Goal: Information Seeking & Learning: Learn about a topic

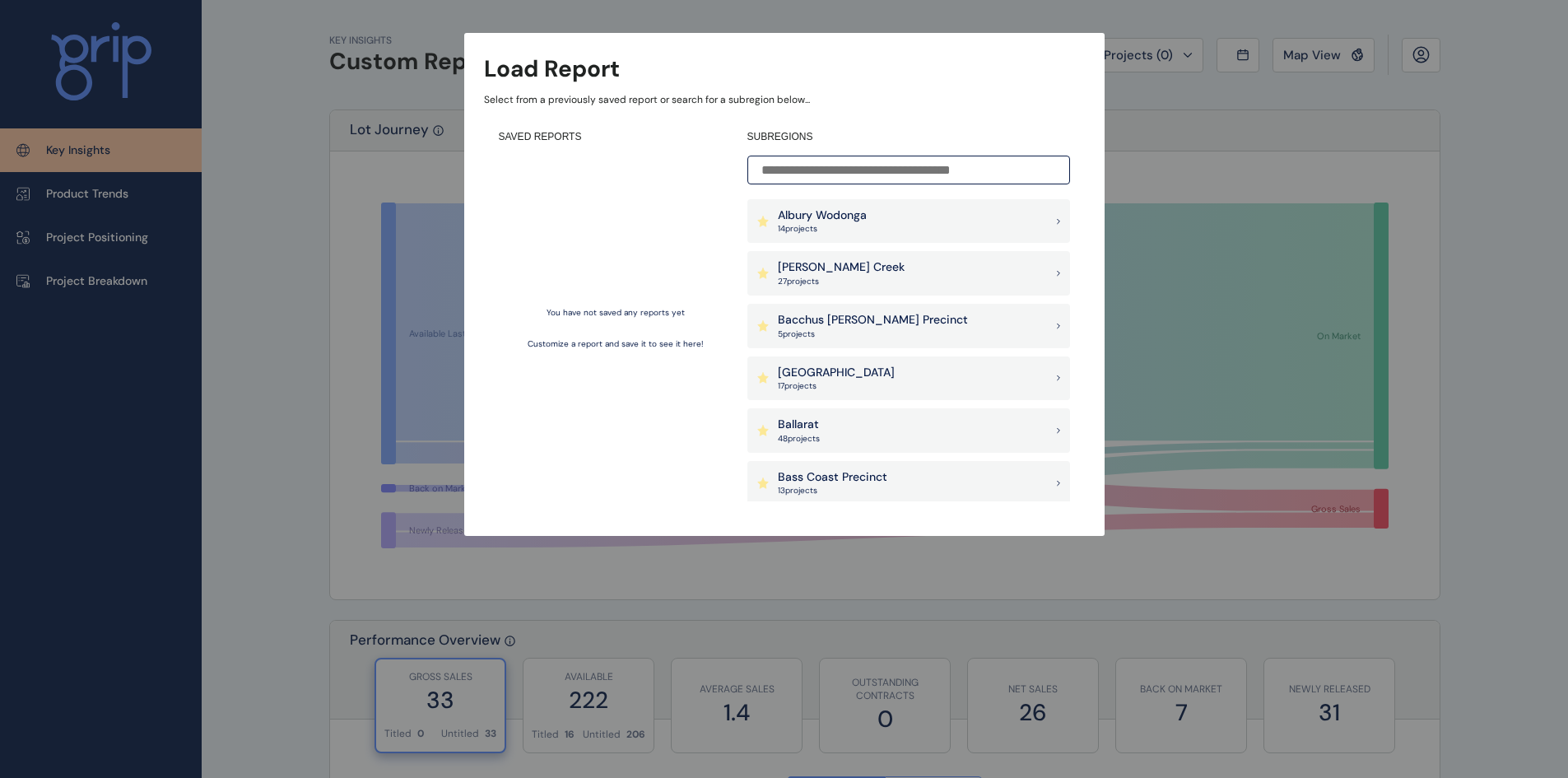
click at [828, 219] on p "Albury Wodonga" at bounding box center [821, 215] width 89 height 17
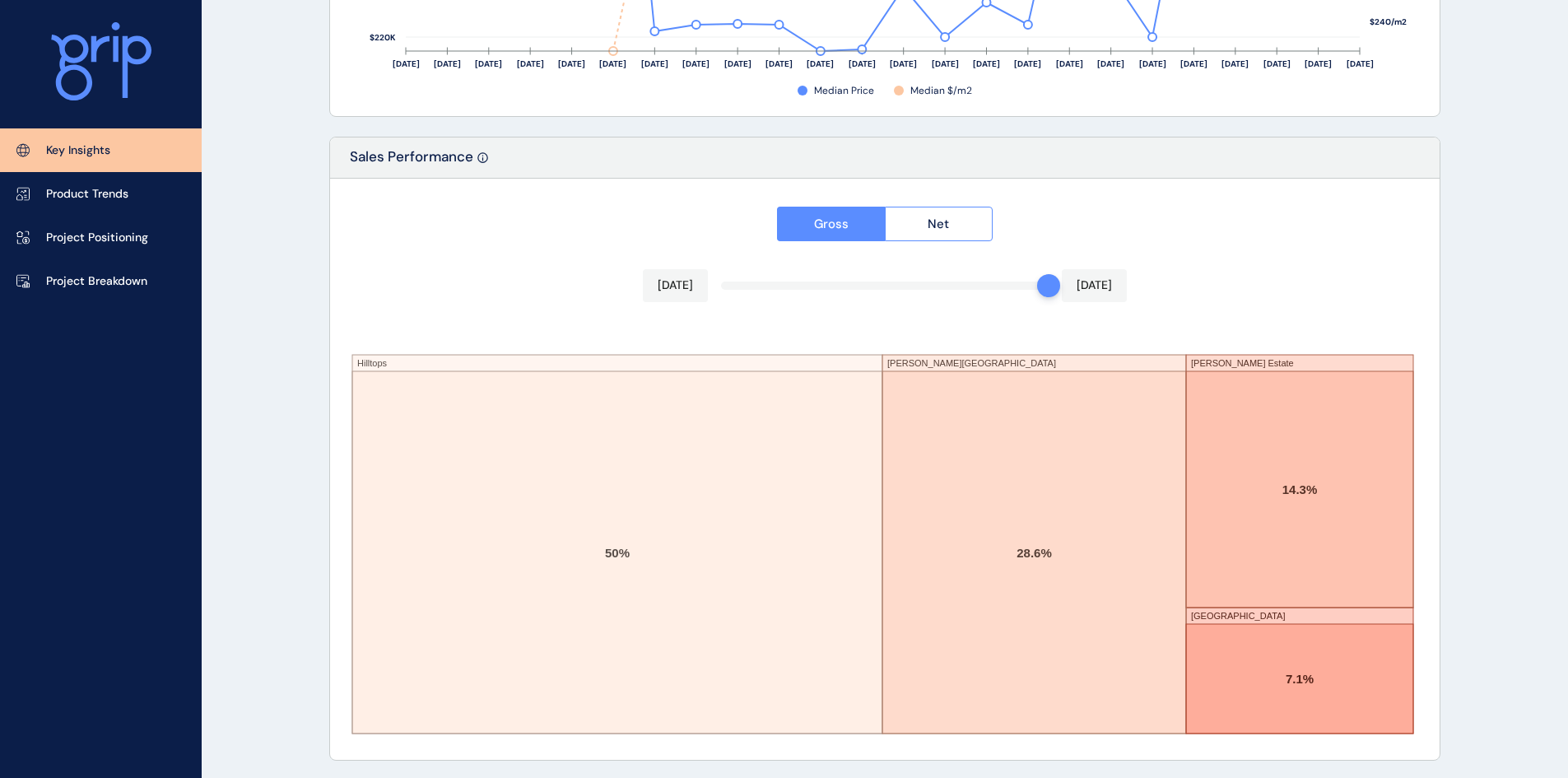
scroll to position [2689, 0]
drag, startPoint x: 1055, startPoint y: 284, endPoint x: 996, endPoint y: 285, distance: 59.0
click at [996, 285] on div "Gross Net [DATE] [DATE] Hilltops [PERSON_NAME][GEOGRAPHIC_DATA] [PERSON_NAME][G…" at bounding box center [884, 467] width 1109 height 582
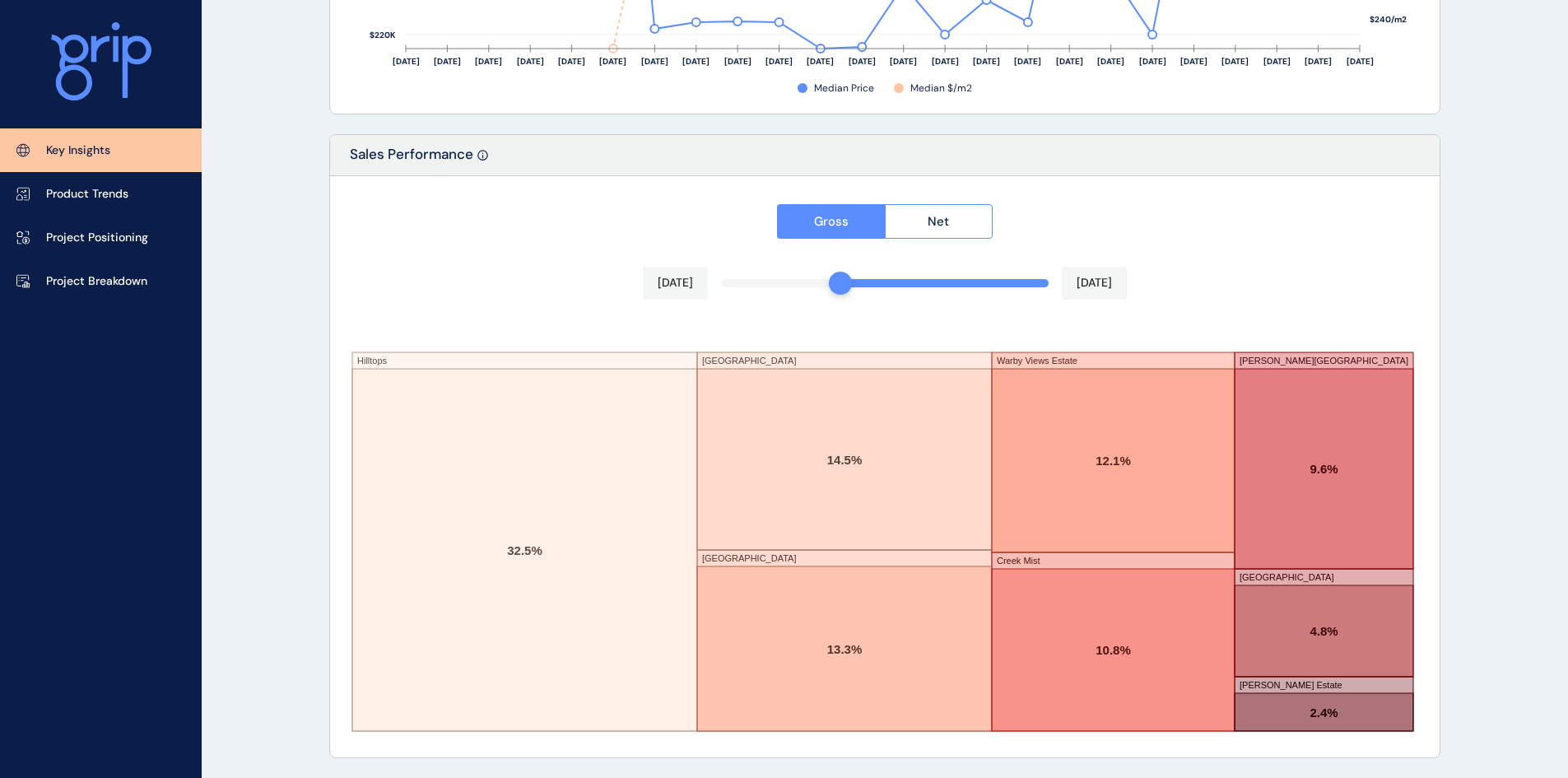
drag, startPoint x: 934, startPoint y: 289, endPoint x: 834, endPoint y: 299, distance: 100.5
click at [834, 299] on div "Gross Net [DATE] [DATE] Hilltops [GEOGRAPHIC_DATA] [GEOGRAPHIC_DATA] [GEOGRAPHI…" at bounding box center [884, 467] width 1109 height 582
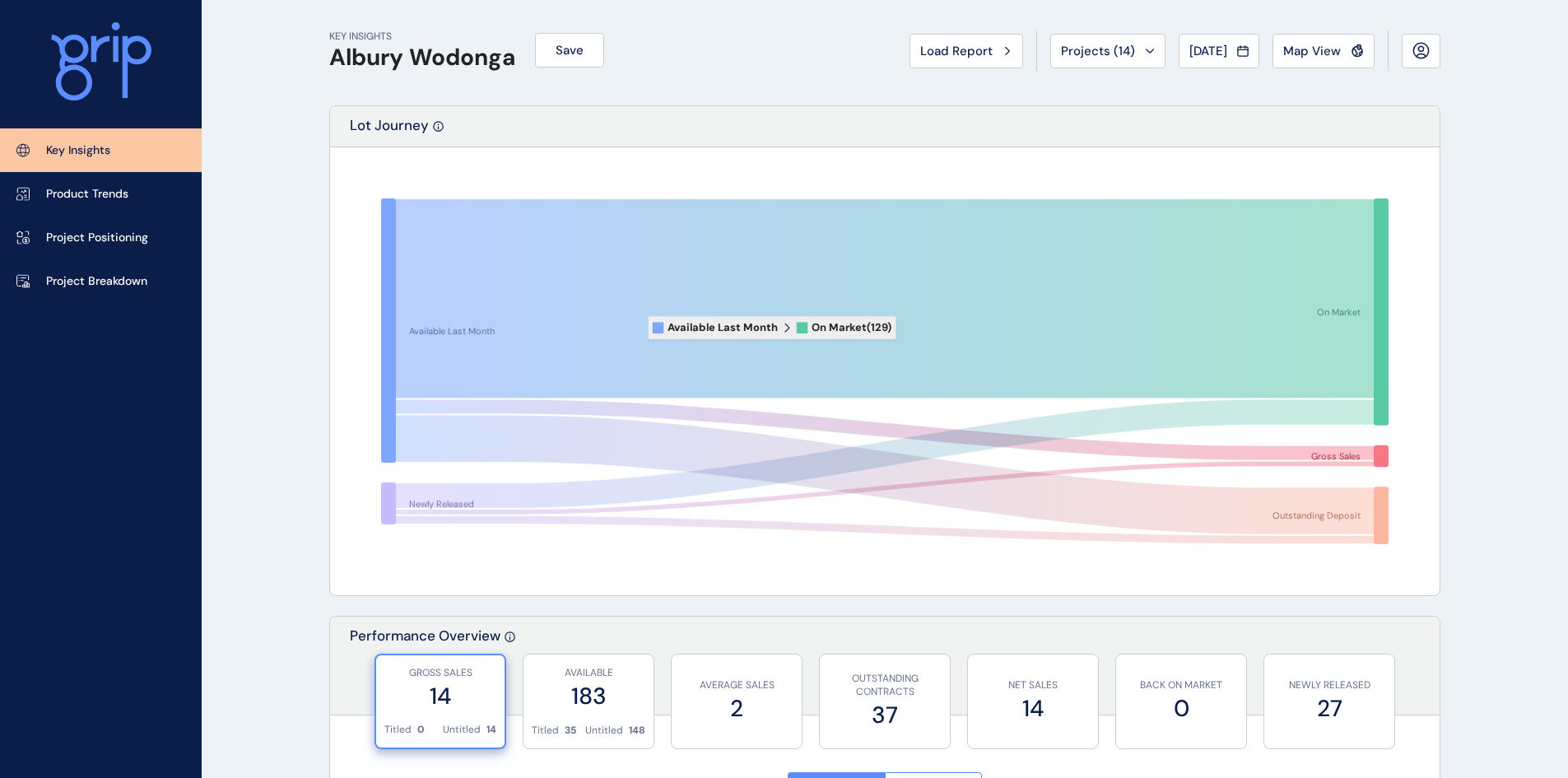
scroll to position [0, 0]
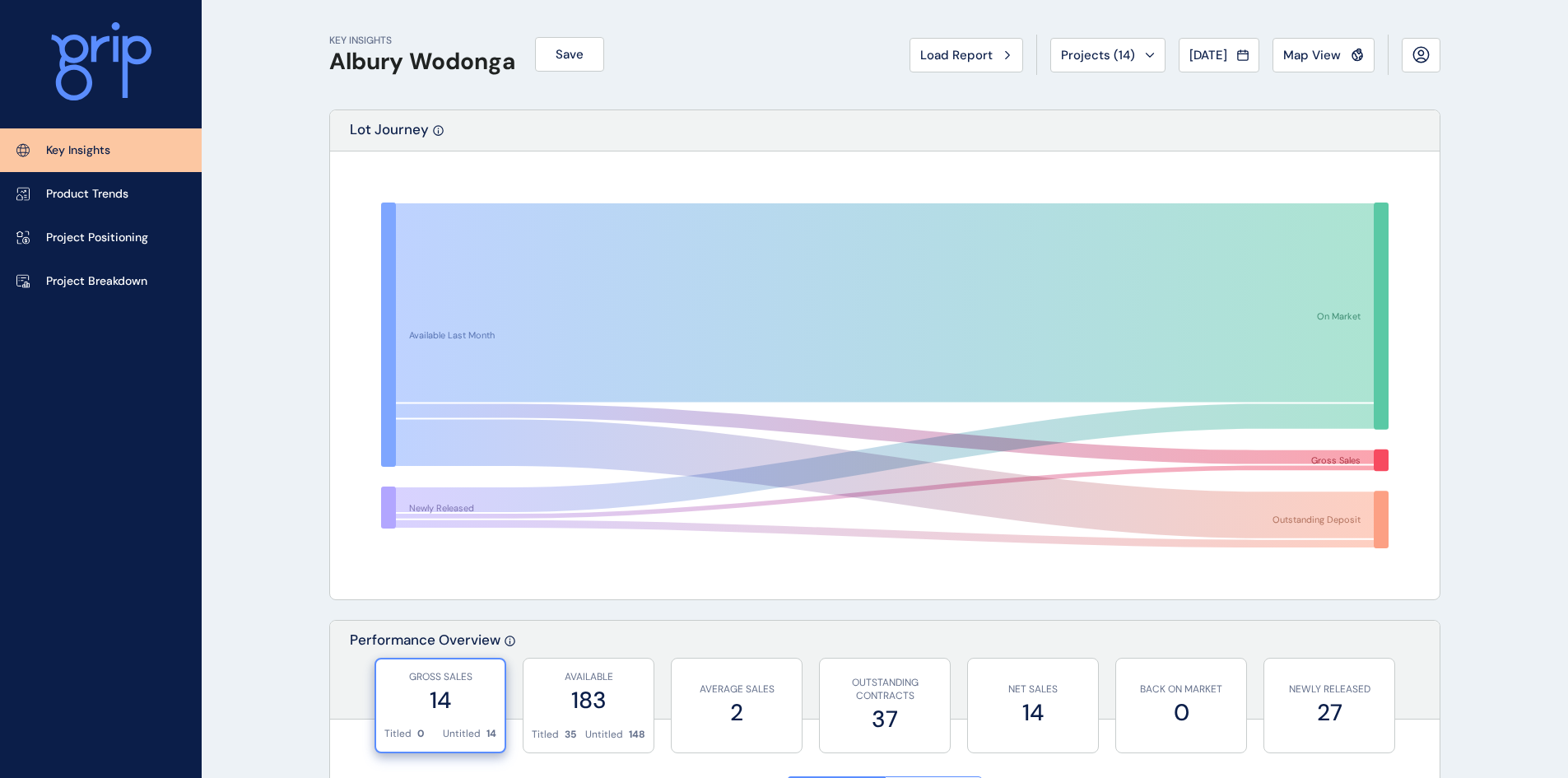
click at [1130, 59] on div "Projects ( 14 )" at bounding box center [1107, 55] width 94 height 17
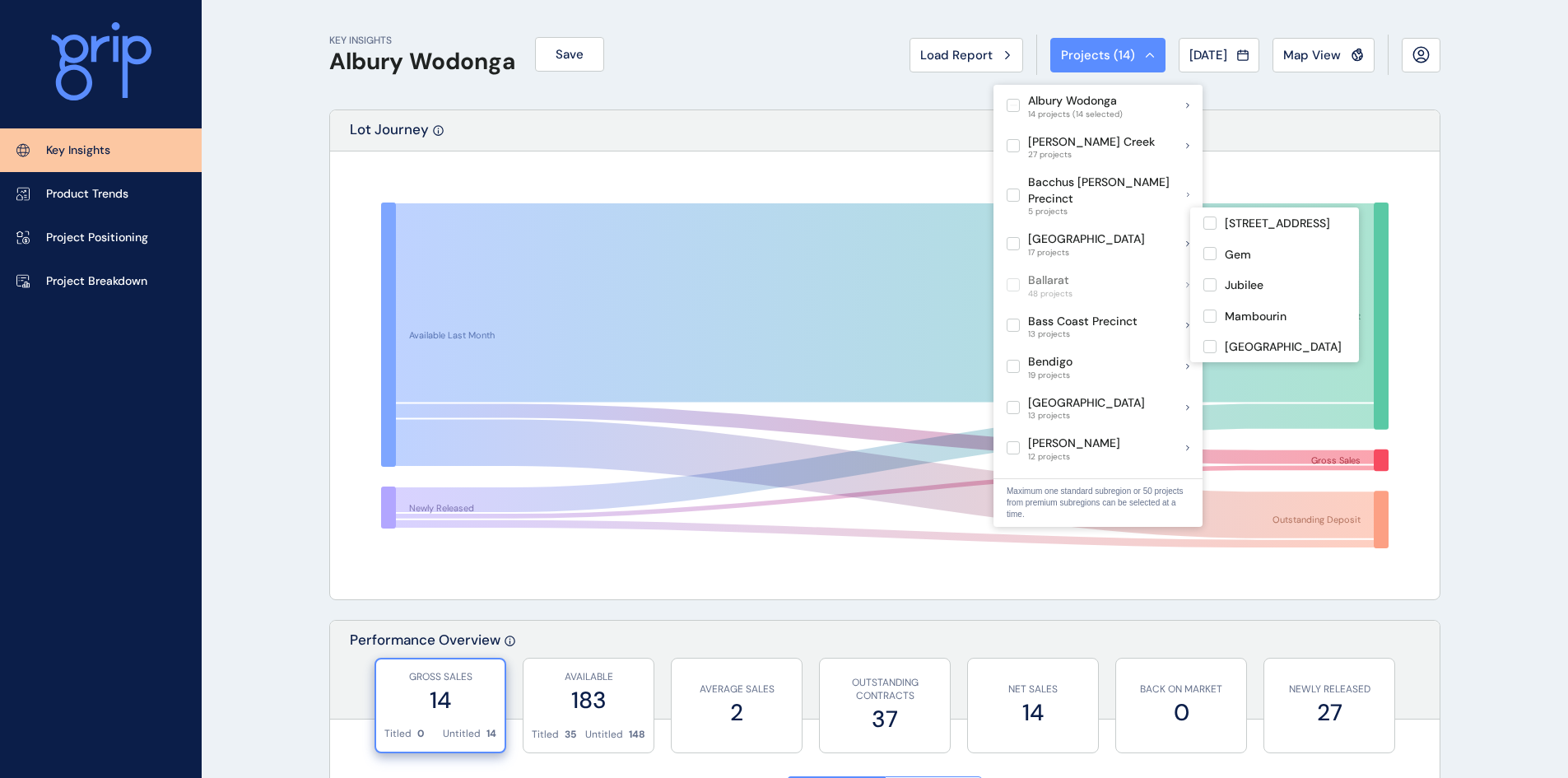
scroll to position [83, 0]
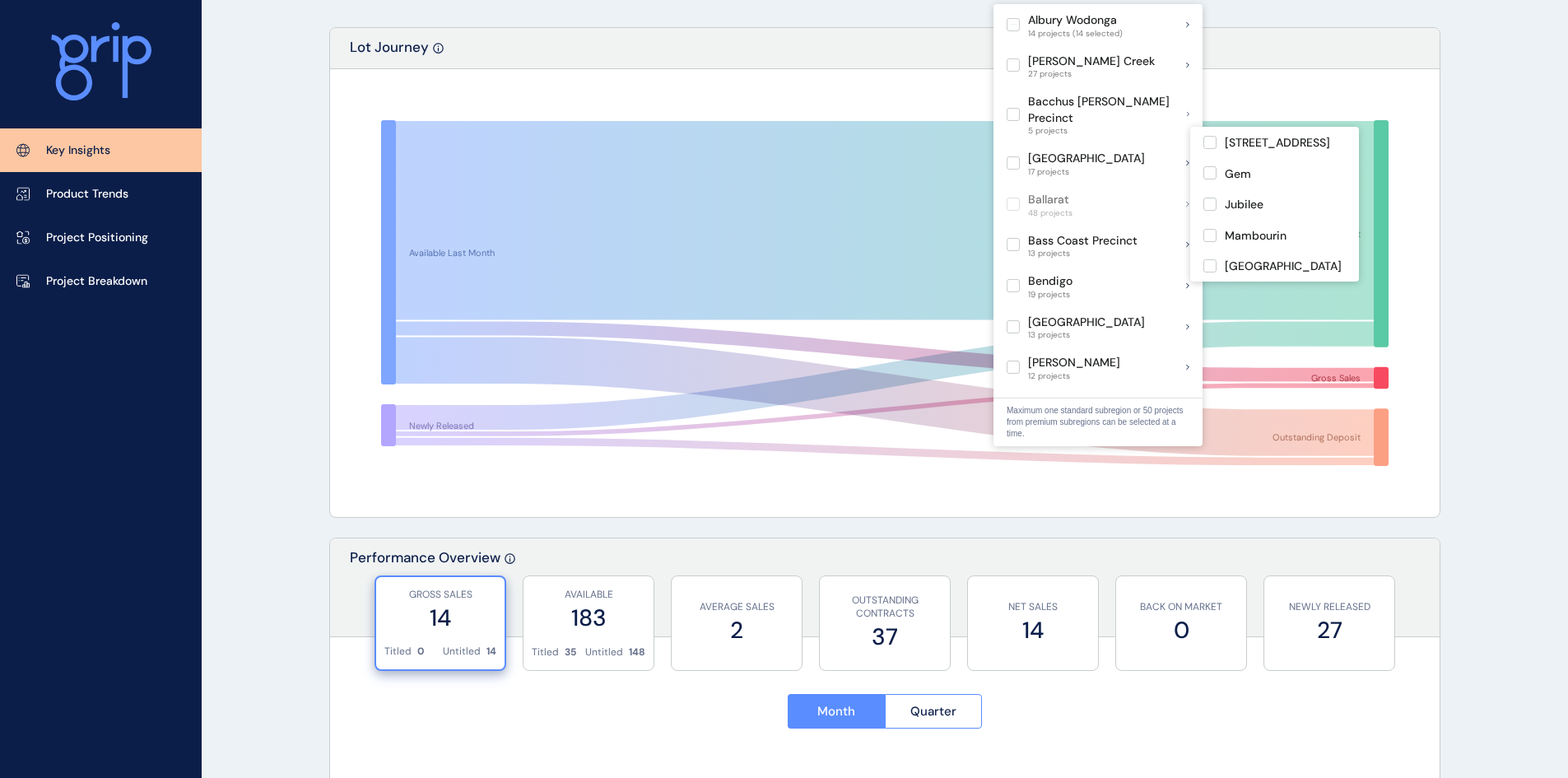
click at [889, 81] on div "Available Last Month Newly Released On Market Gross Sales Outstanding Deposit" at bounding box center [884, 292] width 1109 height 448
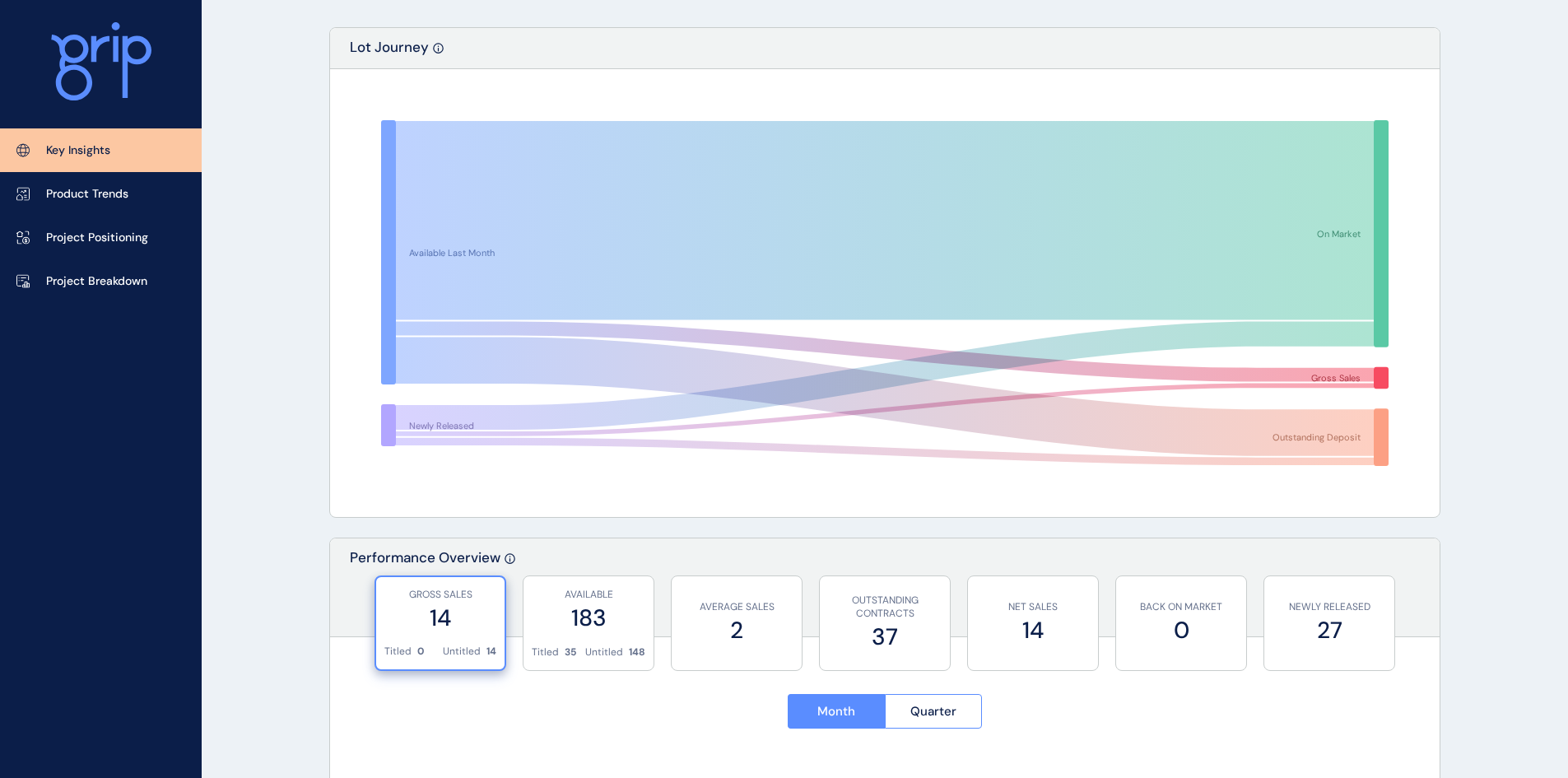
click at [1374, 635] on label "27" at bounding box center [1329, 630] width 114 height 32
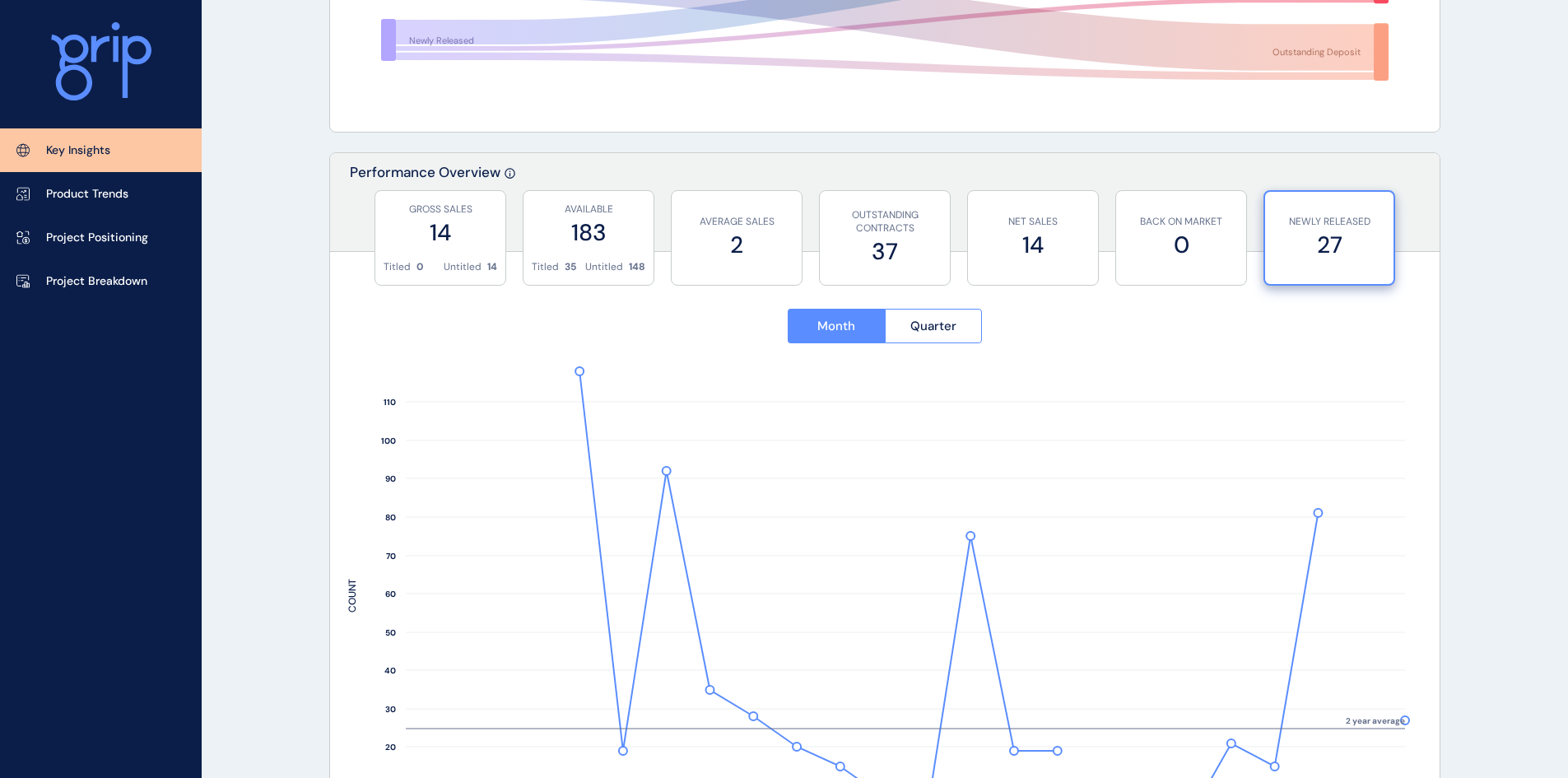
scroll to position [0, 0]
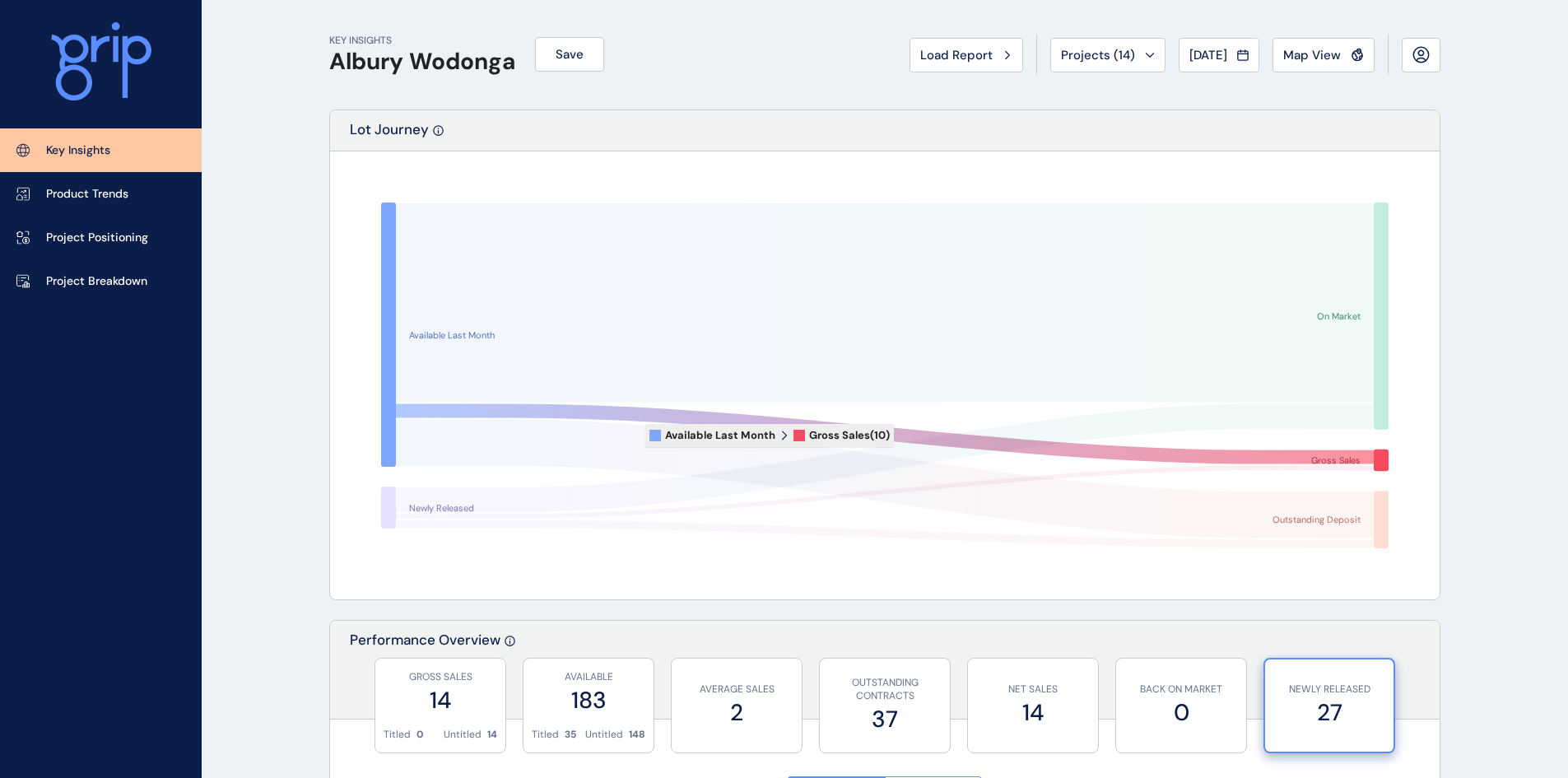
click at [906, 436] on icon at bounding box center [884, 434] width 978 height 60
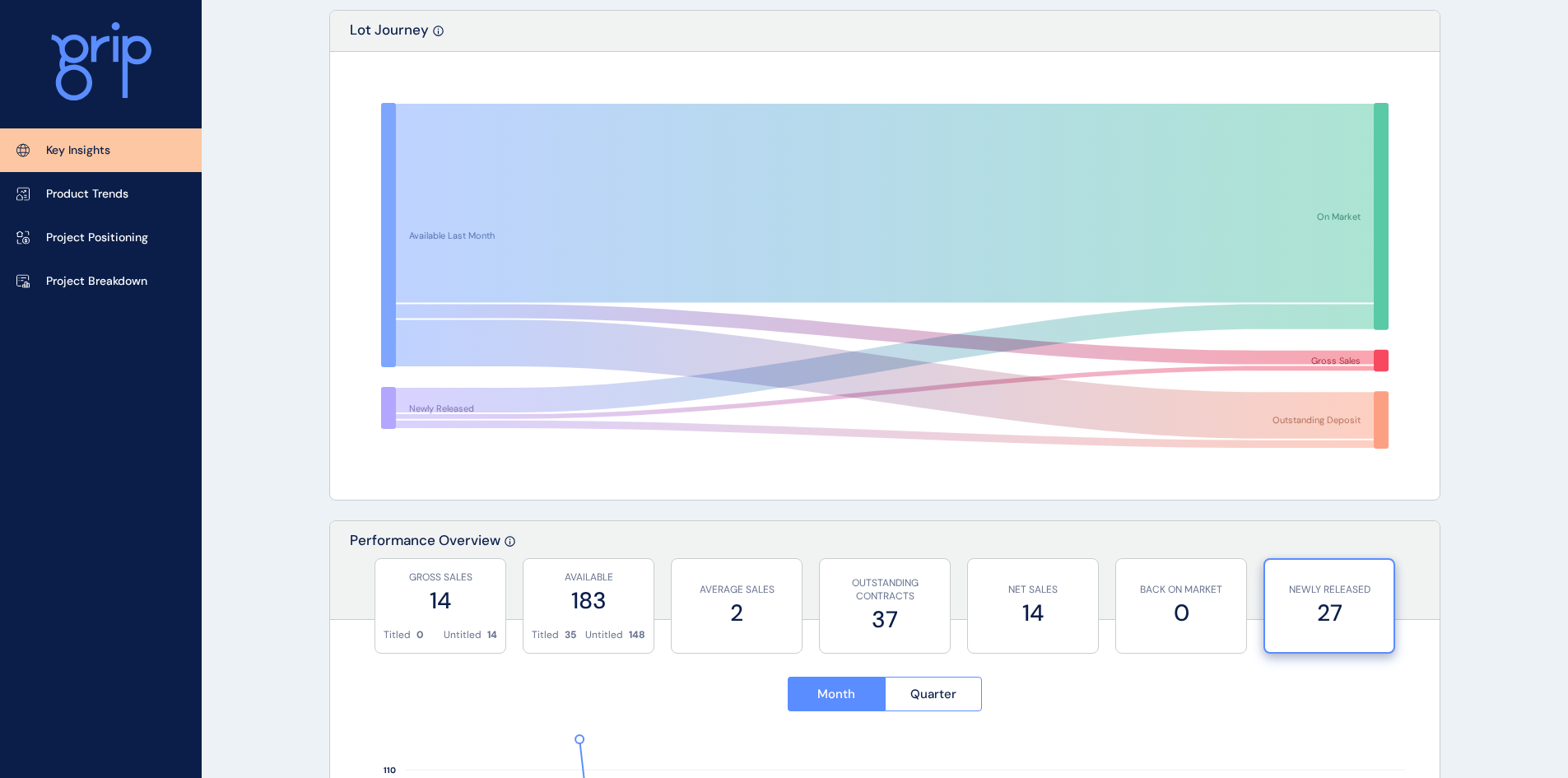
scroll to position [165, 0]
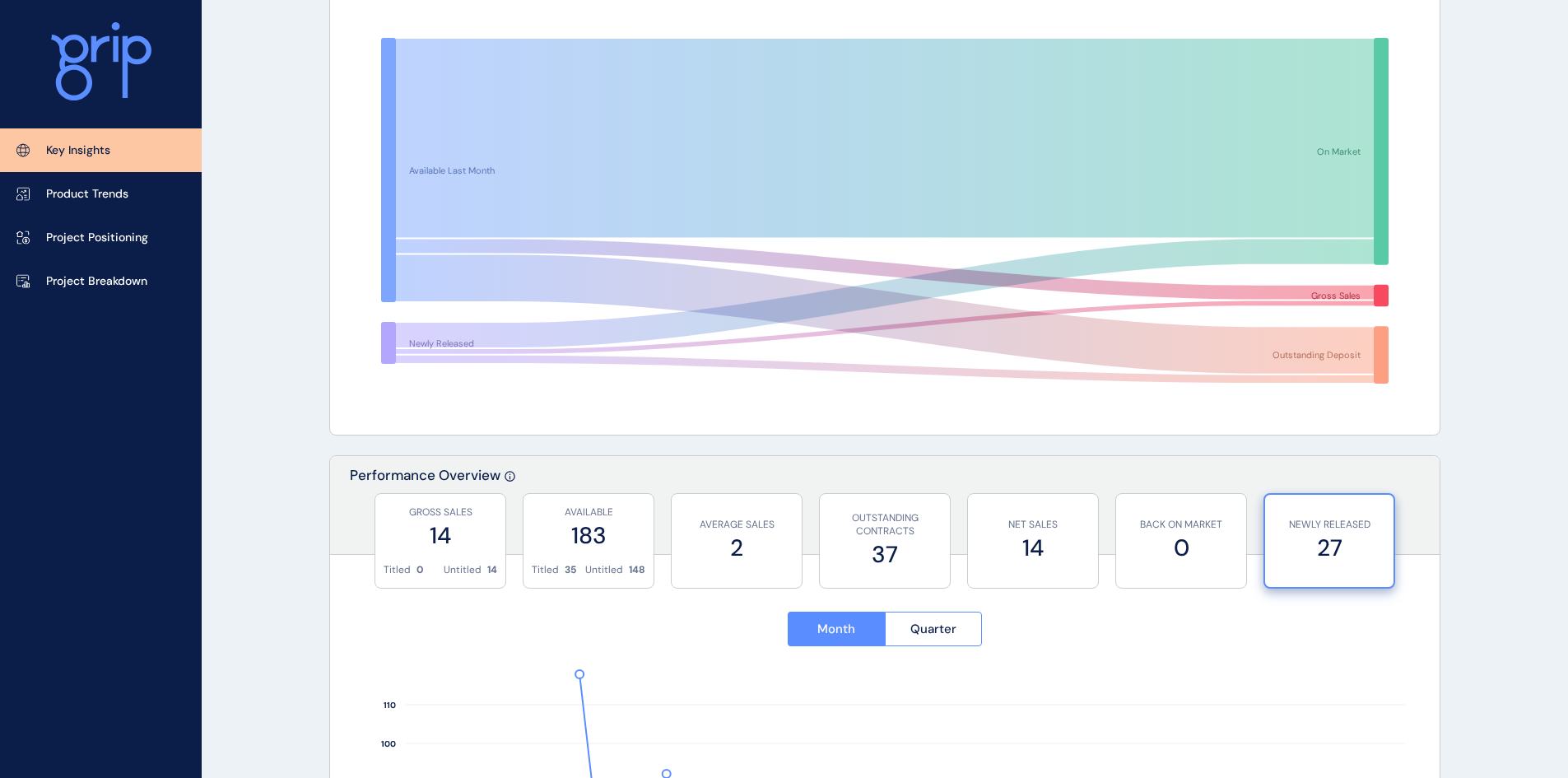
click at [455, 522] on label "14" at bounding box center [441, 536] width 114 height 32
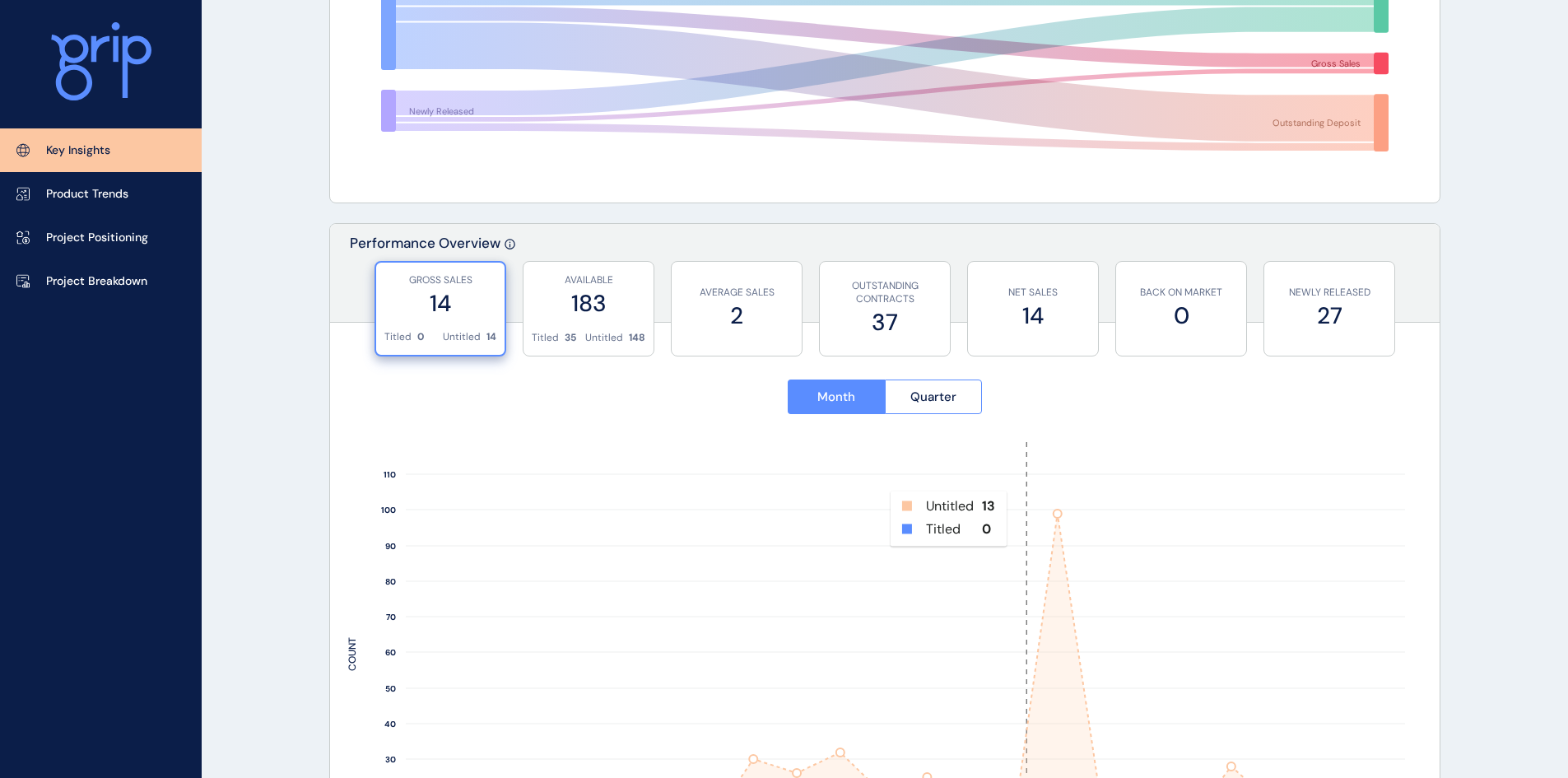
scroll to position [0, 0]
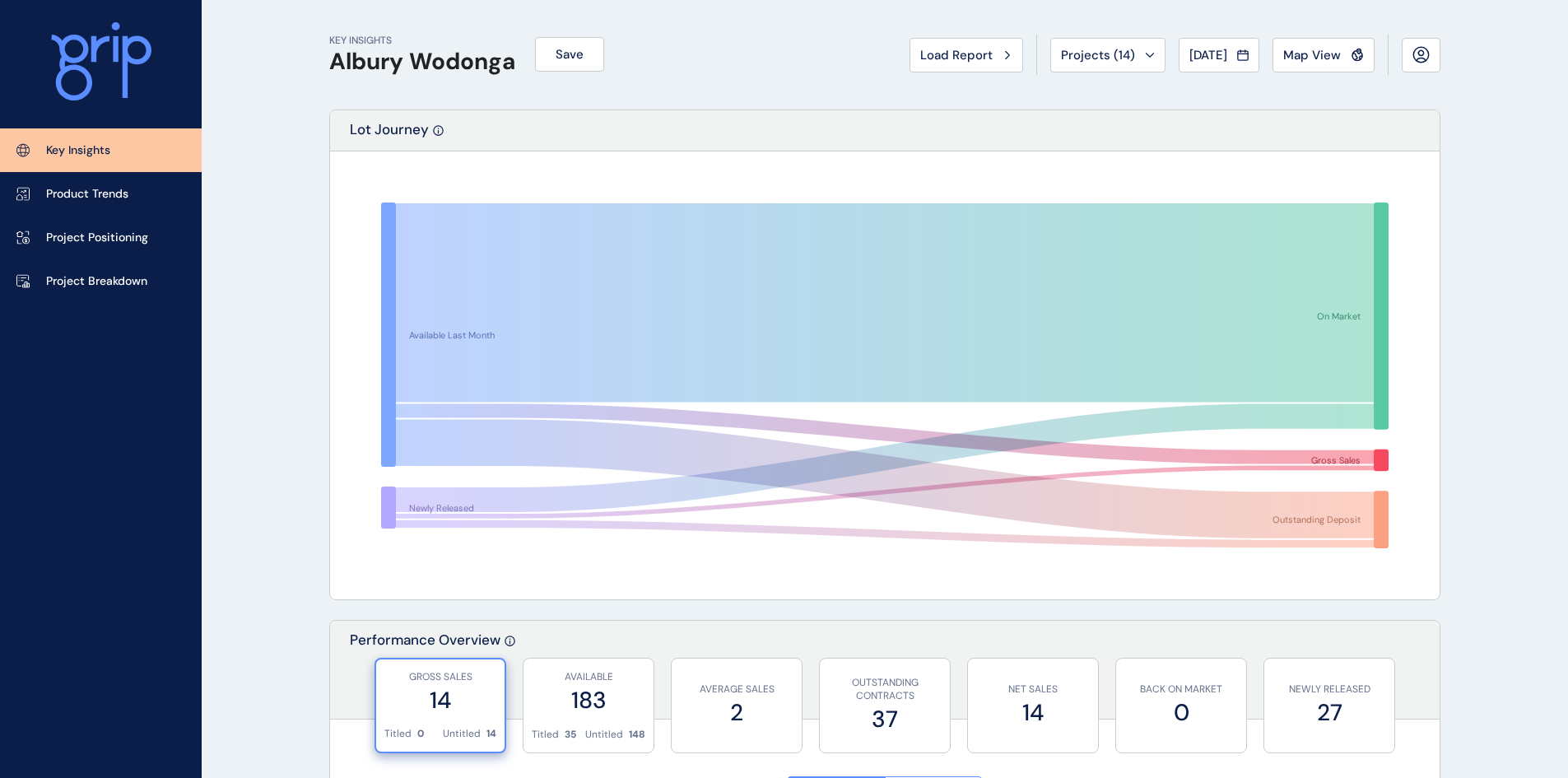
click at [129, 184] on link "Product Trends" at bounding box center [101, 194] width 201 height 44
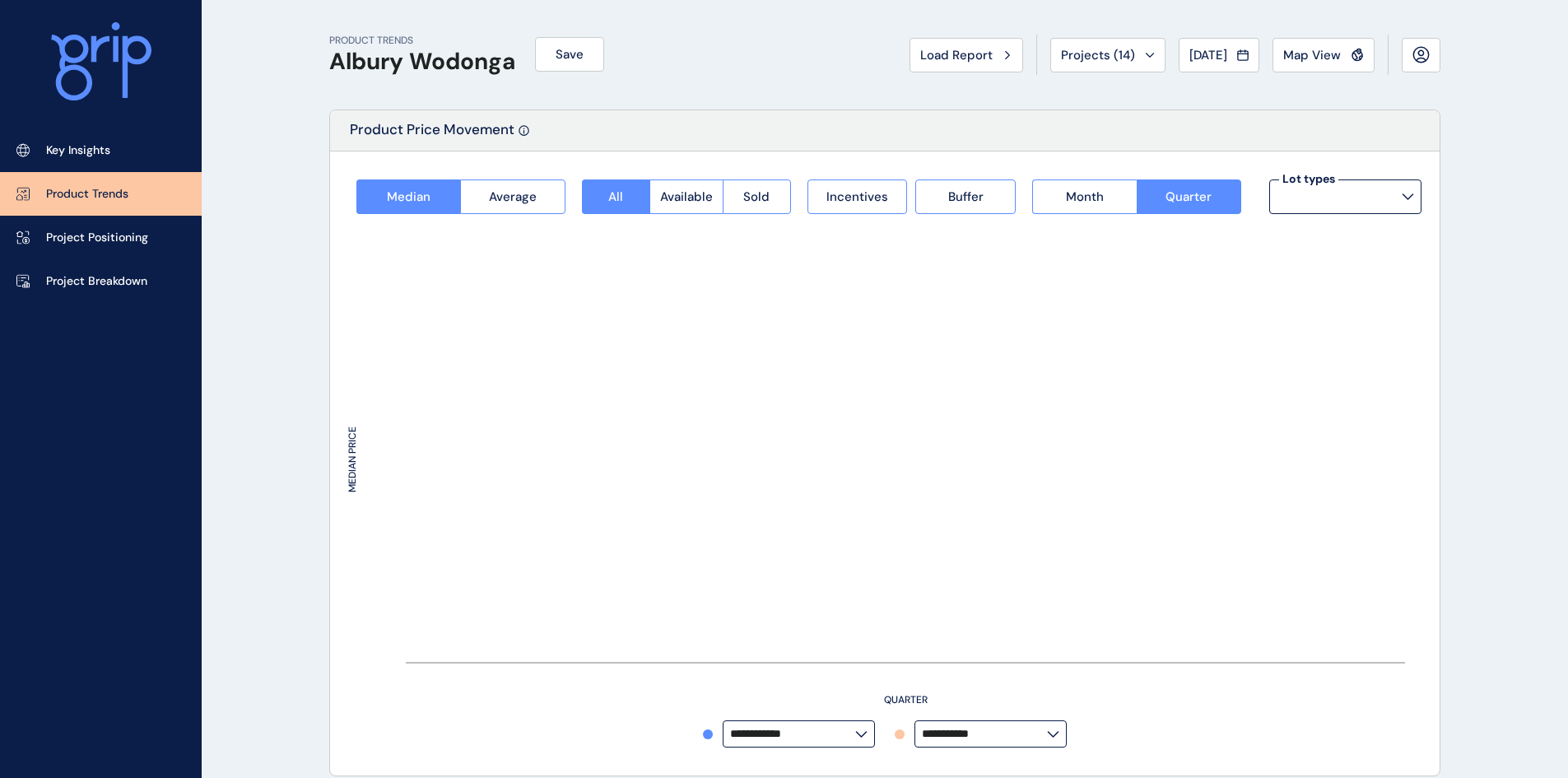
type input "*********"
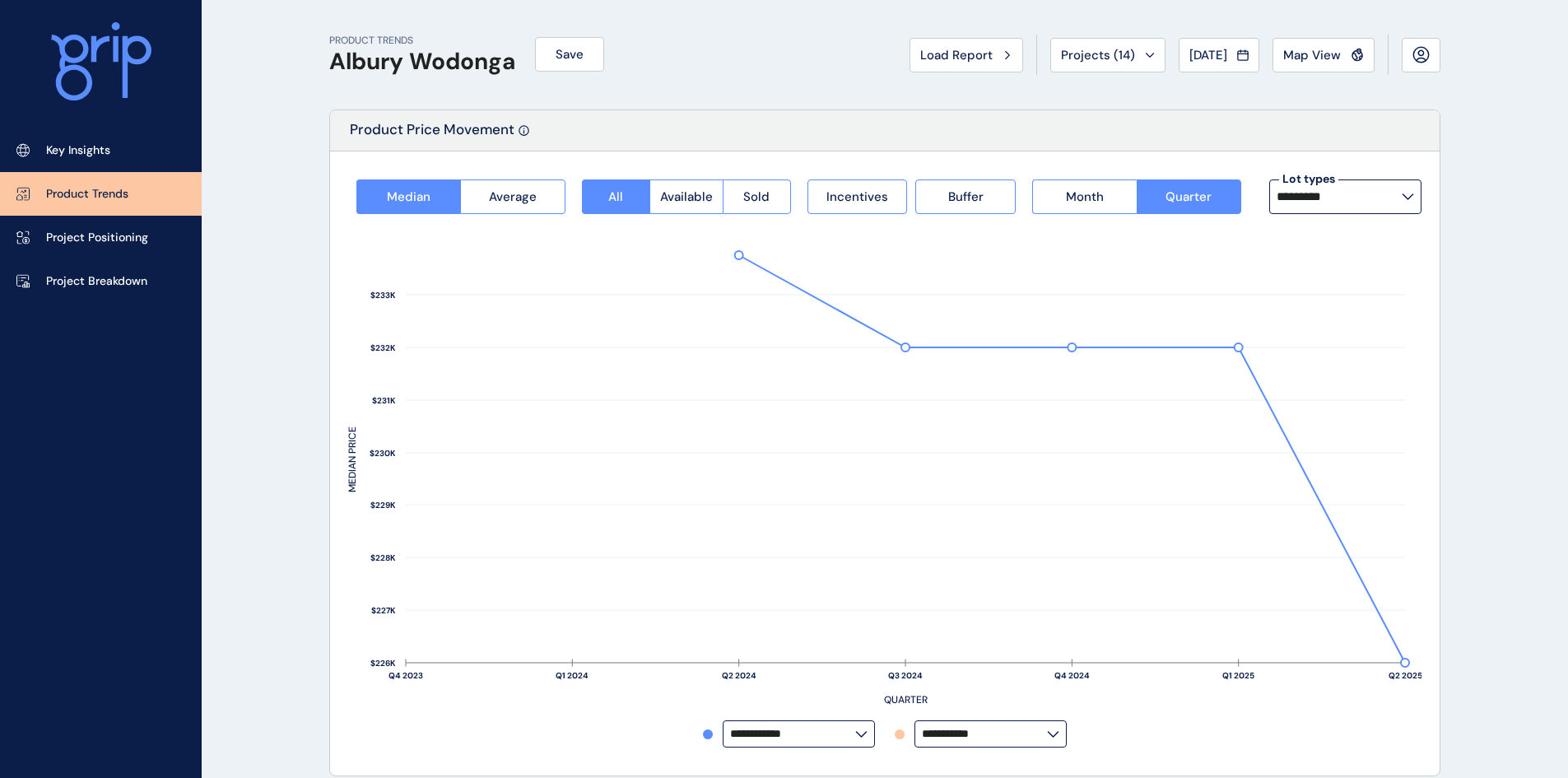
click at [709, 199] on span "Available" at bounding box center [686, 196] width 53 height 17
click at [490, 205] on button "Average" at bounding box center [511, 196] width 105 height 35
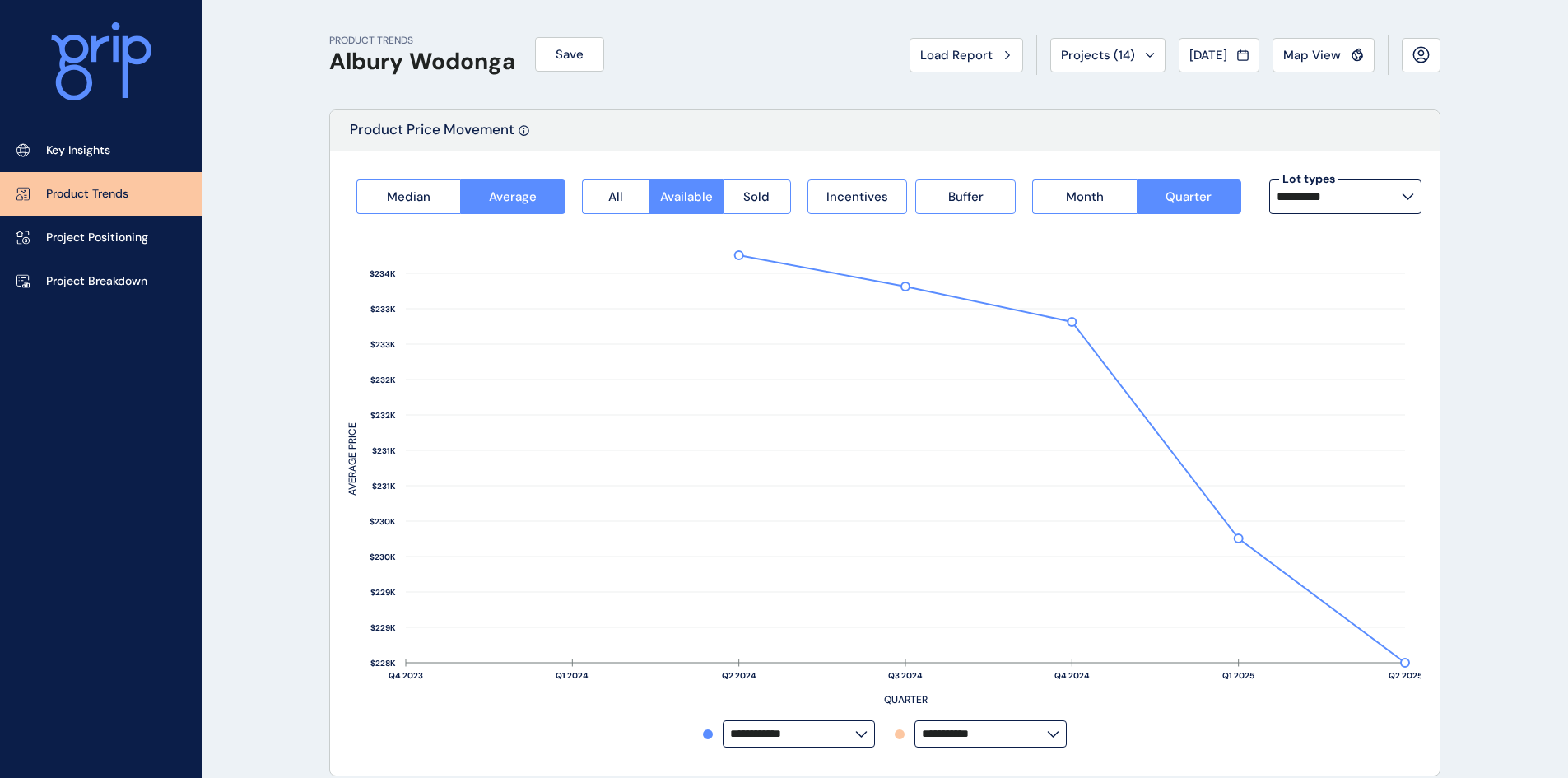
click at [416, 193] on span "Median" at bounding box center [409, 196] width 44 height 17
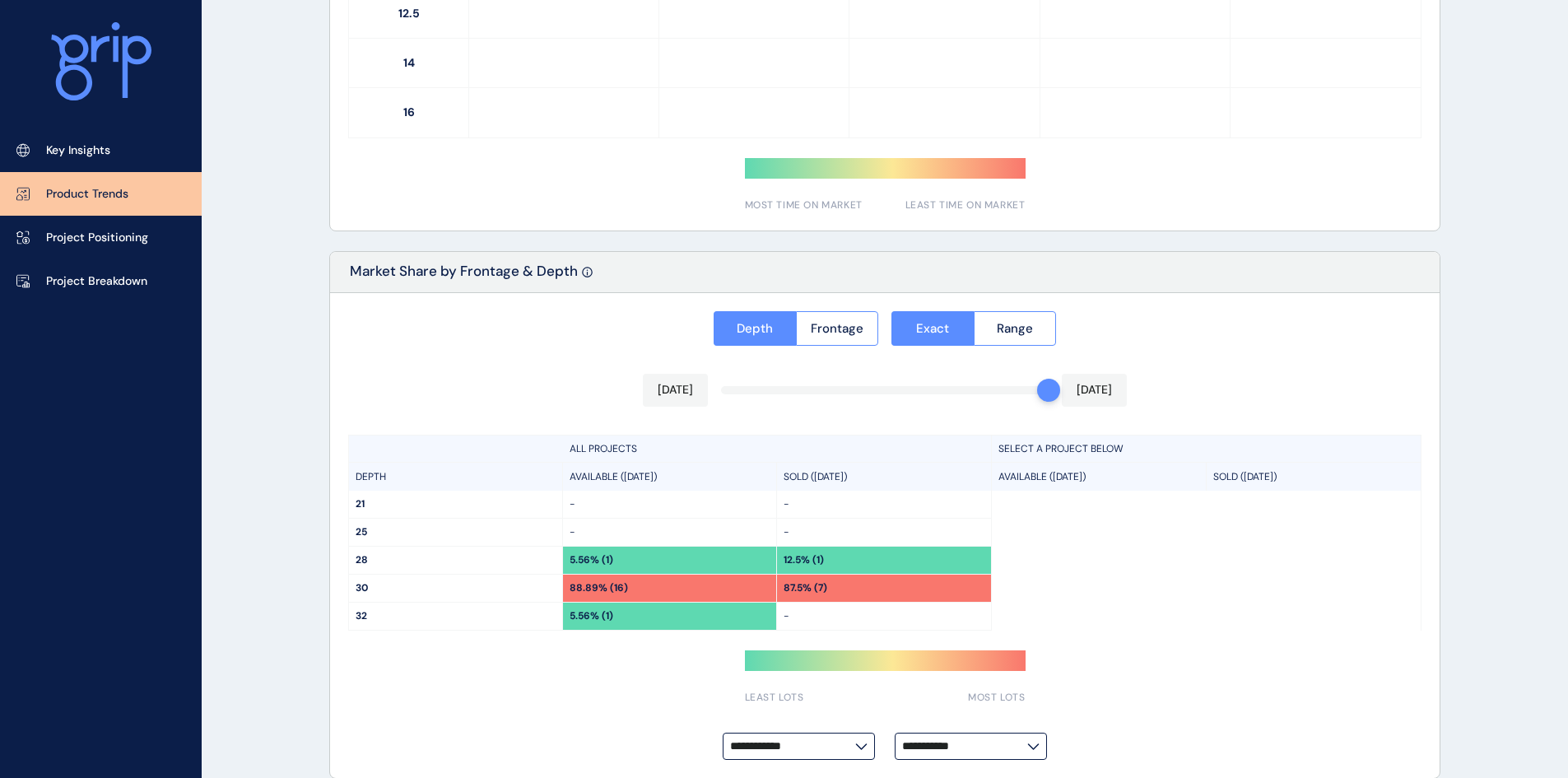
scroll to position [1149, 0]
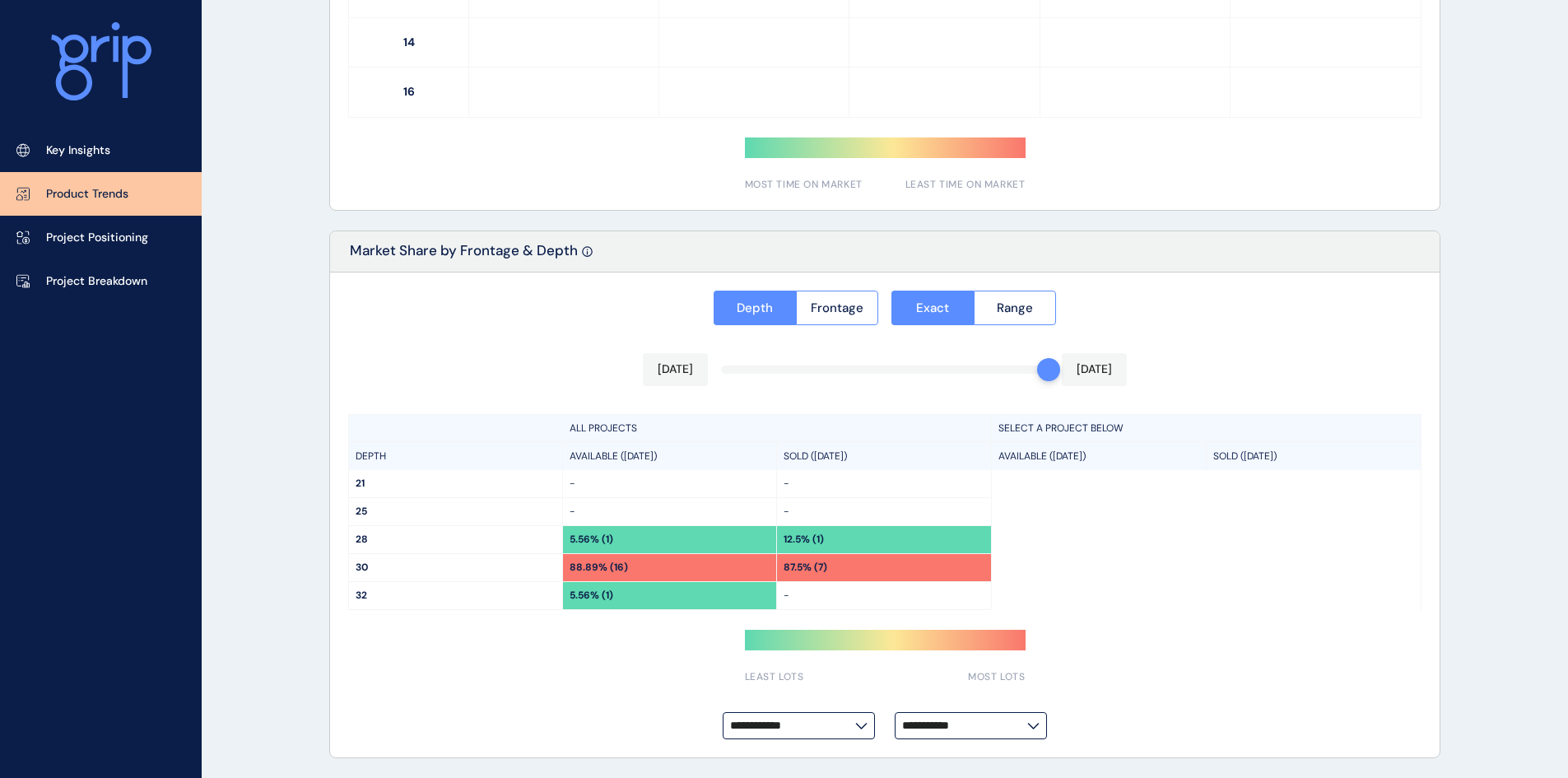
click at [123, 236] on p "Project Positioning" at bounding box center [97, 237] width 102 height 17
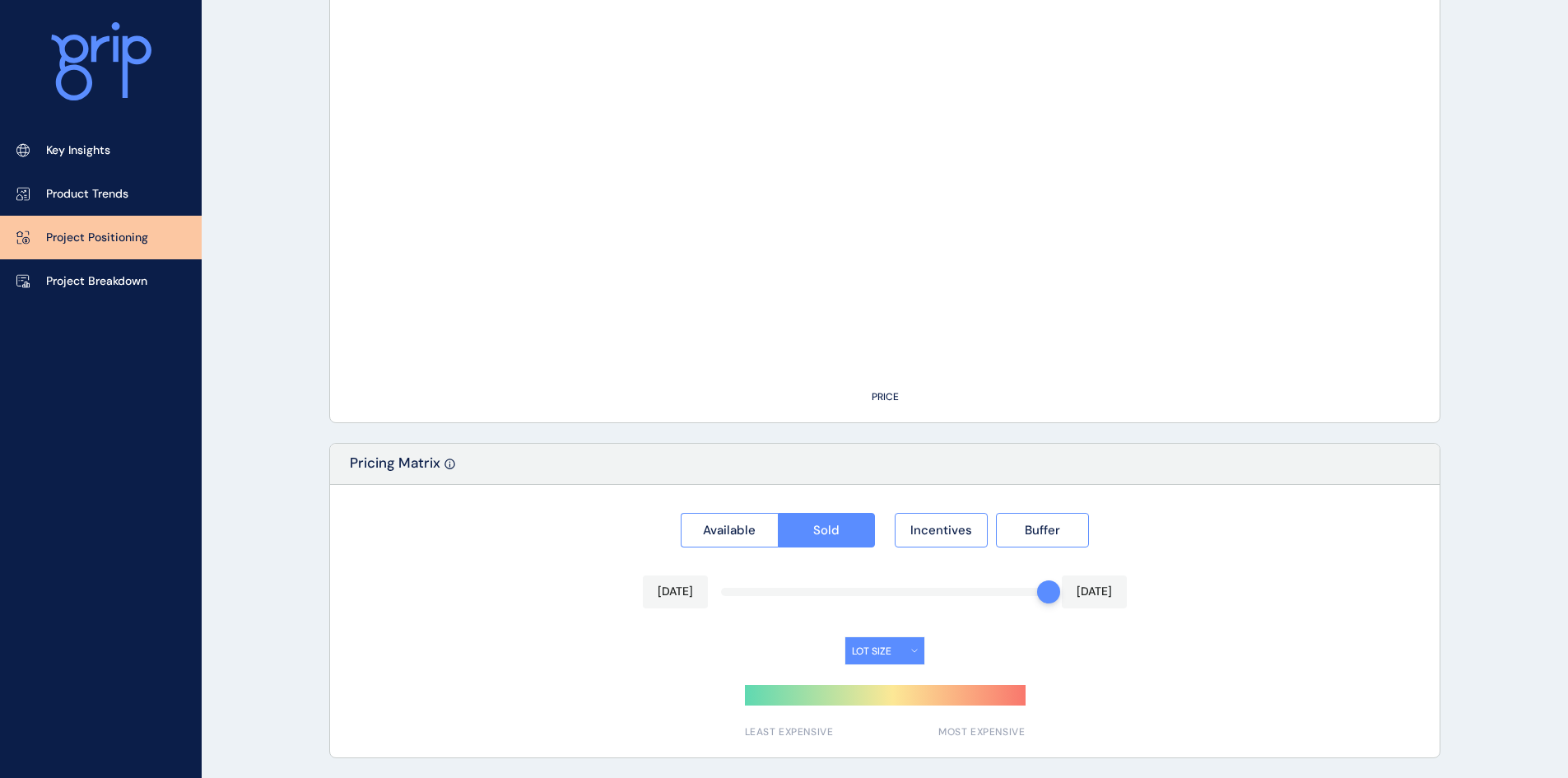
type input "********"
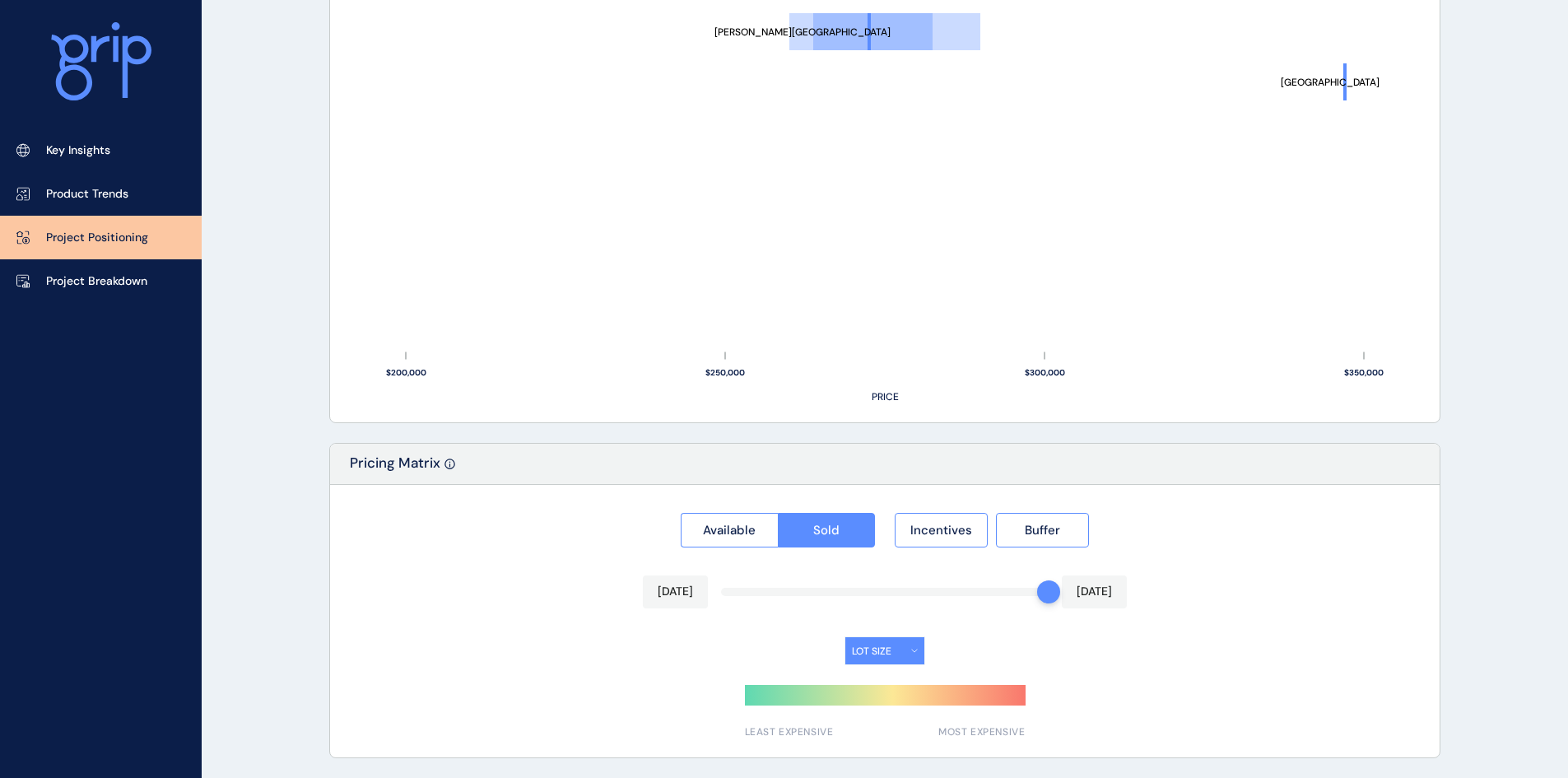
click at [906, 648] on button "LOT SIZE" at bounding box center [884, 650] width 79 height 27
click at [911, 650] on icon at bounding box center [914, 651] width 7 height 4
drag, startPoint x: 1055, startPoint y: 590, endPoint x: 958, endPoint y: 592, distance: 97.0
click at [958, 592] on div "Available Sold Incentives Buffer [DATE] [DATE] LOT SIZE LEAST EXPENSIVE MOST EX…" at bounding box center [884, 620] width 1109 height 272
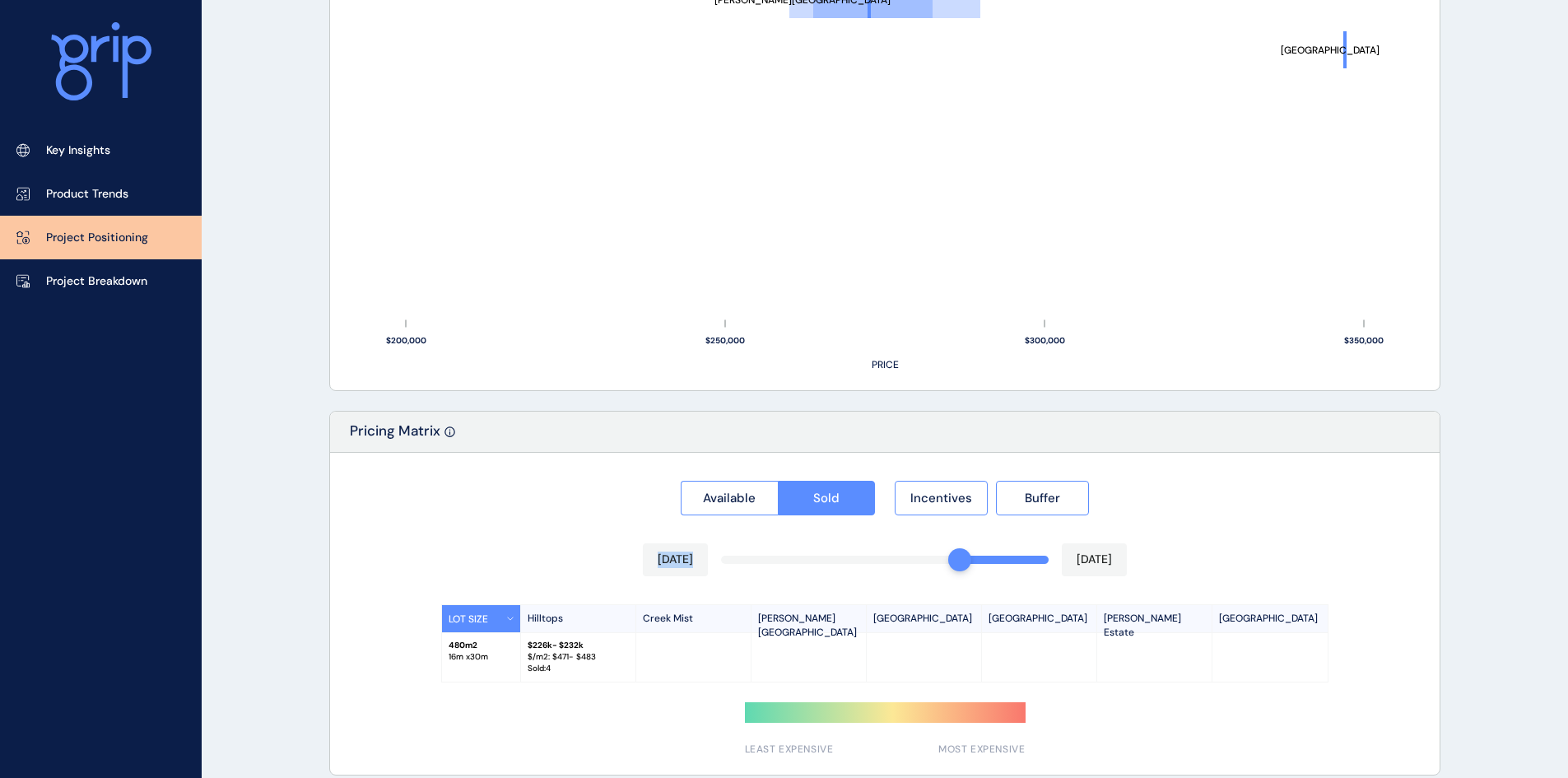
scroll to position [1168, 0]
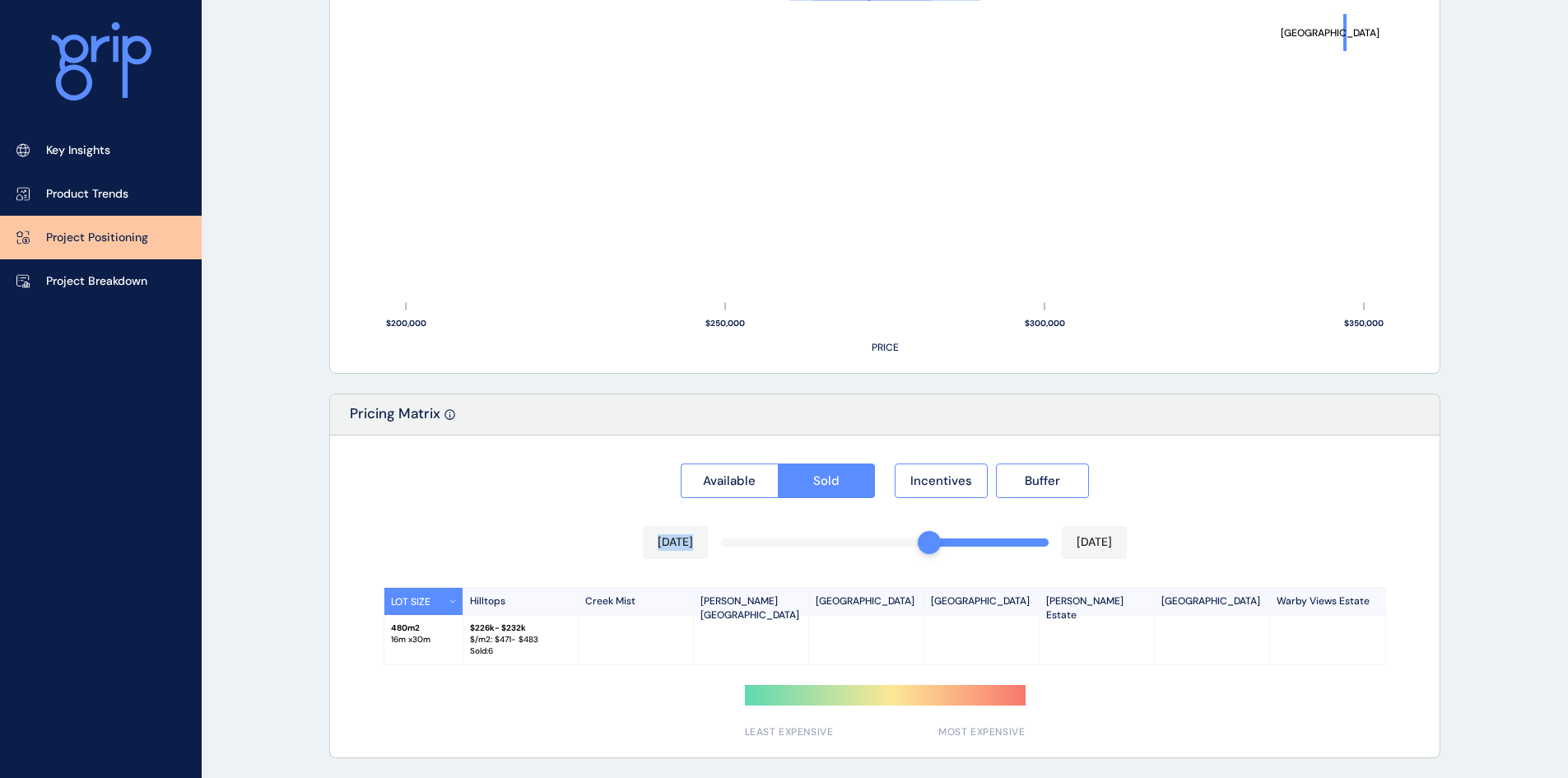
click at [944, 480] on span "Incentives" at bounding box center [941, 481] width 62 height 17
click at [1051, 483] on span "Buffer" at bounding box center [1042, 481] width 35 height 17
click at [102, 284] on p "Project Breakdown" at bounding box center [97, 281] width 102 height 17
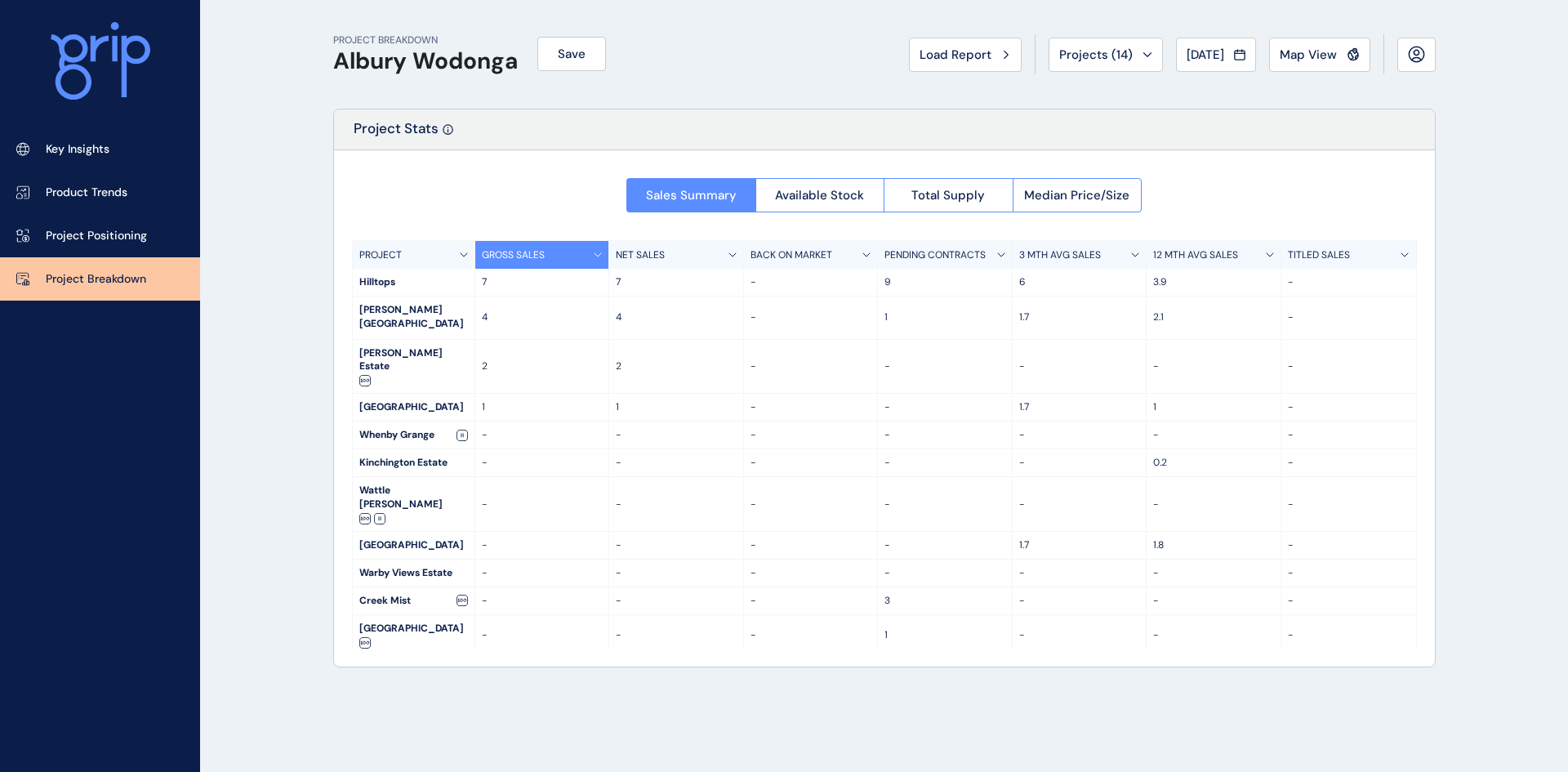
click at [835, 203] on span "Available Stock" at bounding box center [819, 195] width 89 height 17
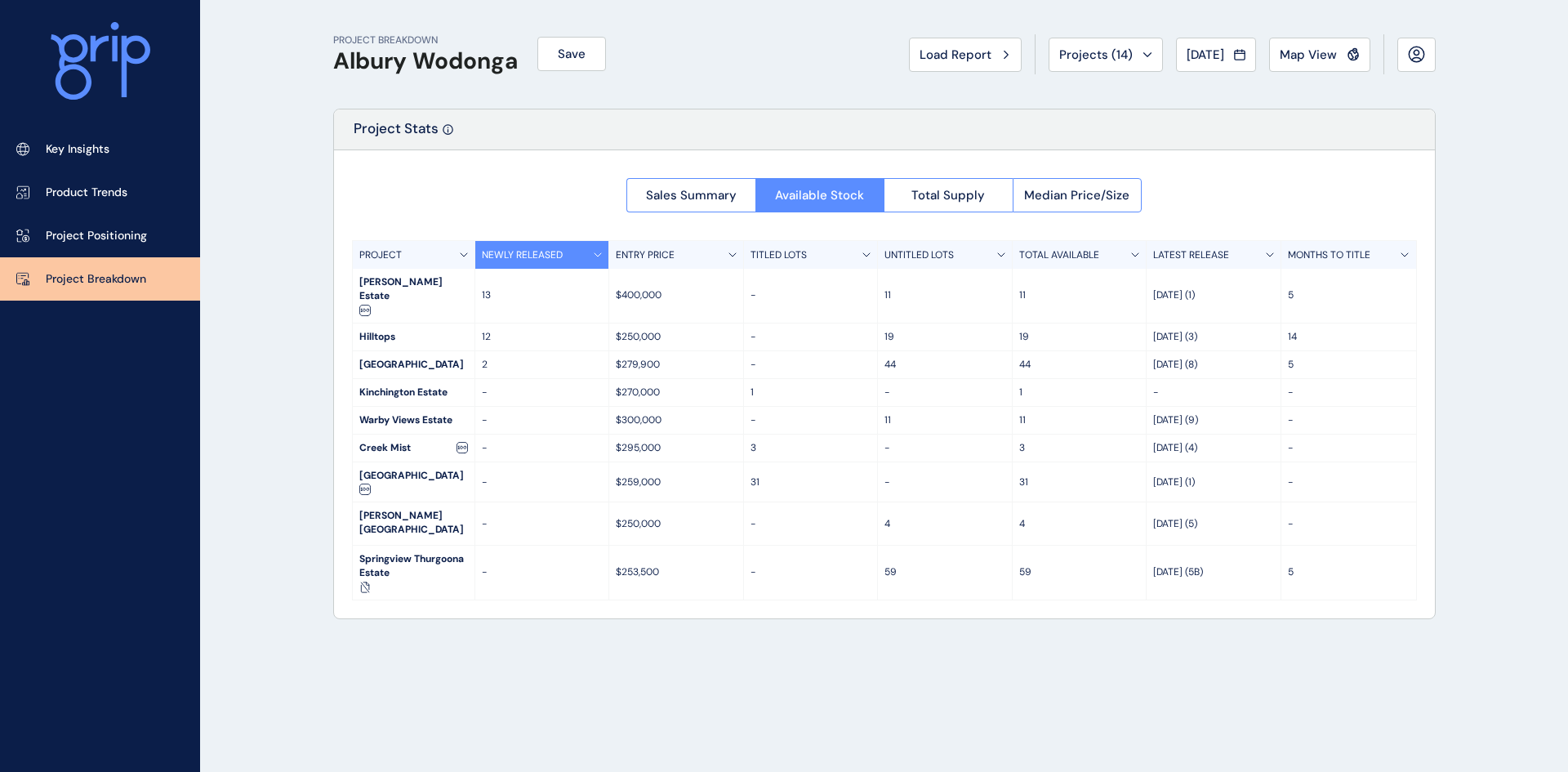
click at [953, 205] on button "Total Supply" at bounding box center [948, 195] width 129 height 35
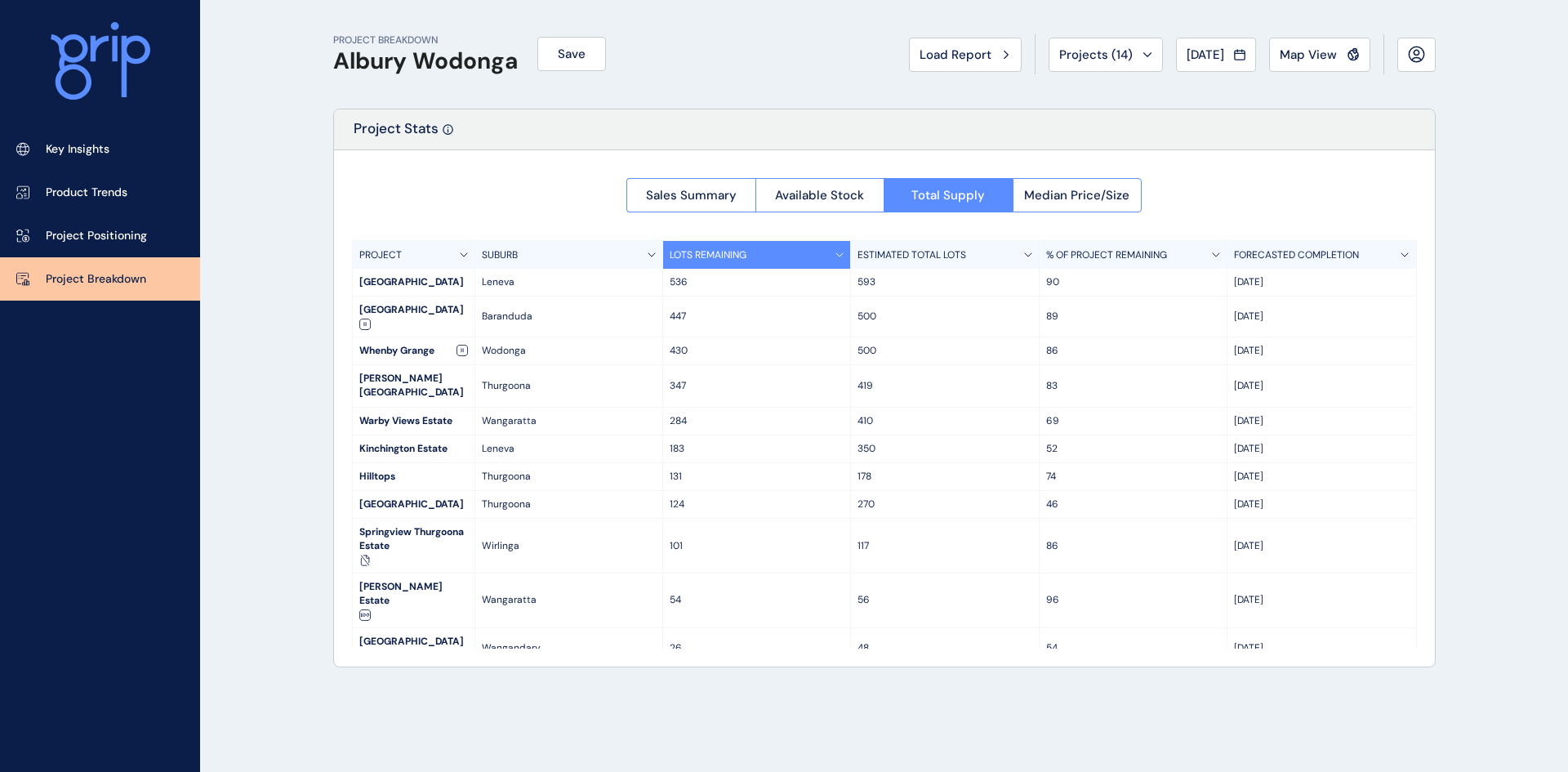
click at [1101, 198] on span "Median Price/Size" at bounding box center [1076, 195] width 105 height 17
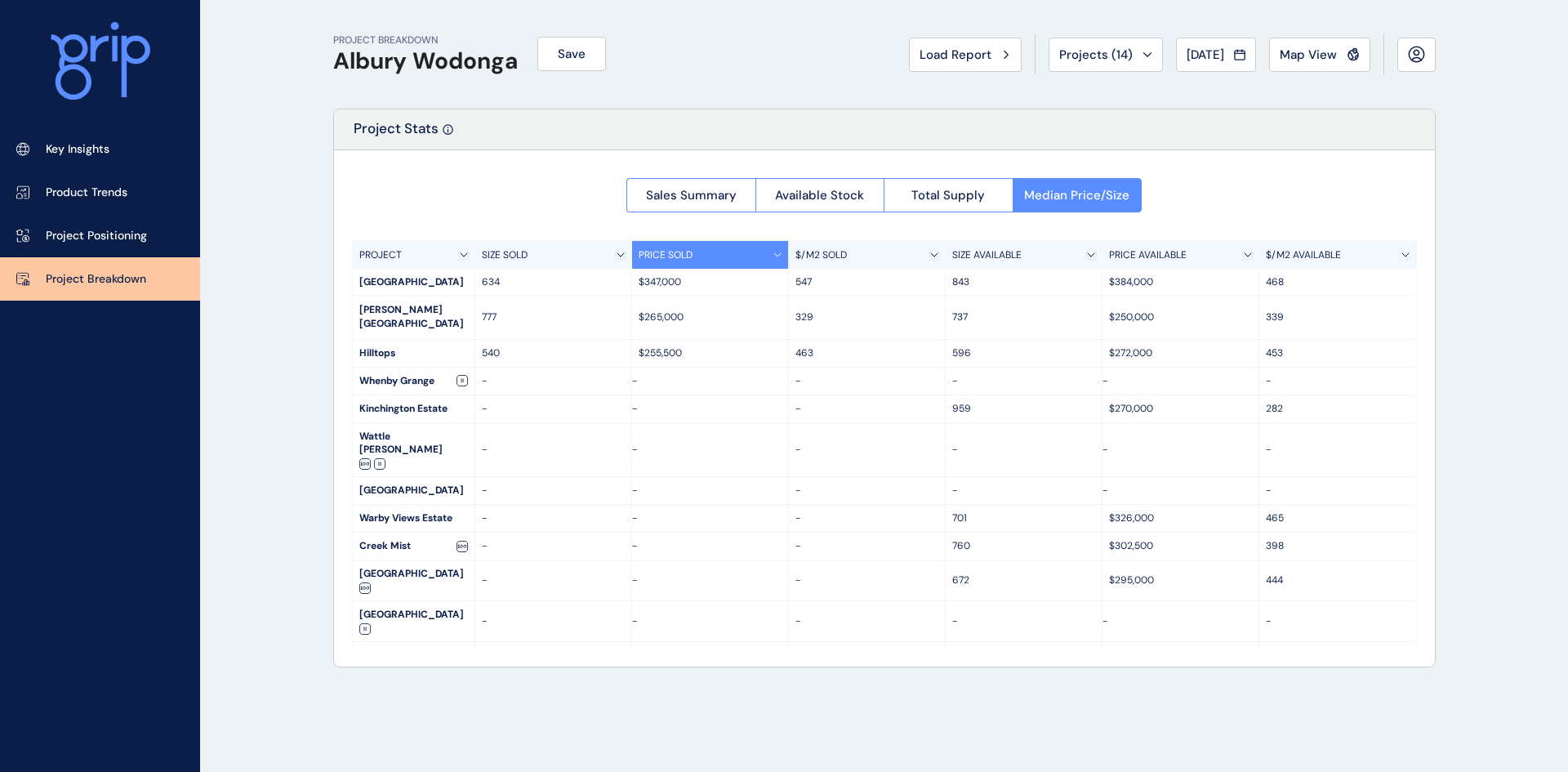
click at [65, 140] on link "Key Insights" at bounding box center [100, 149] width 200 height 44
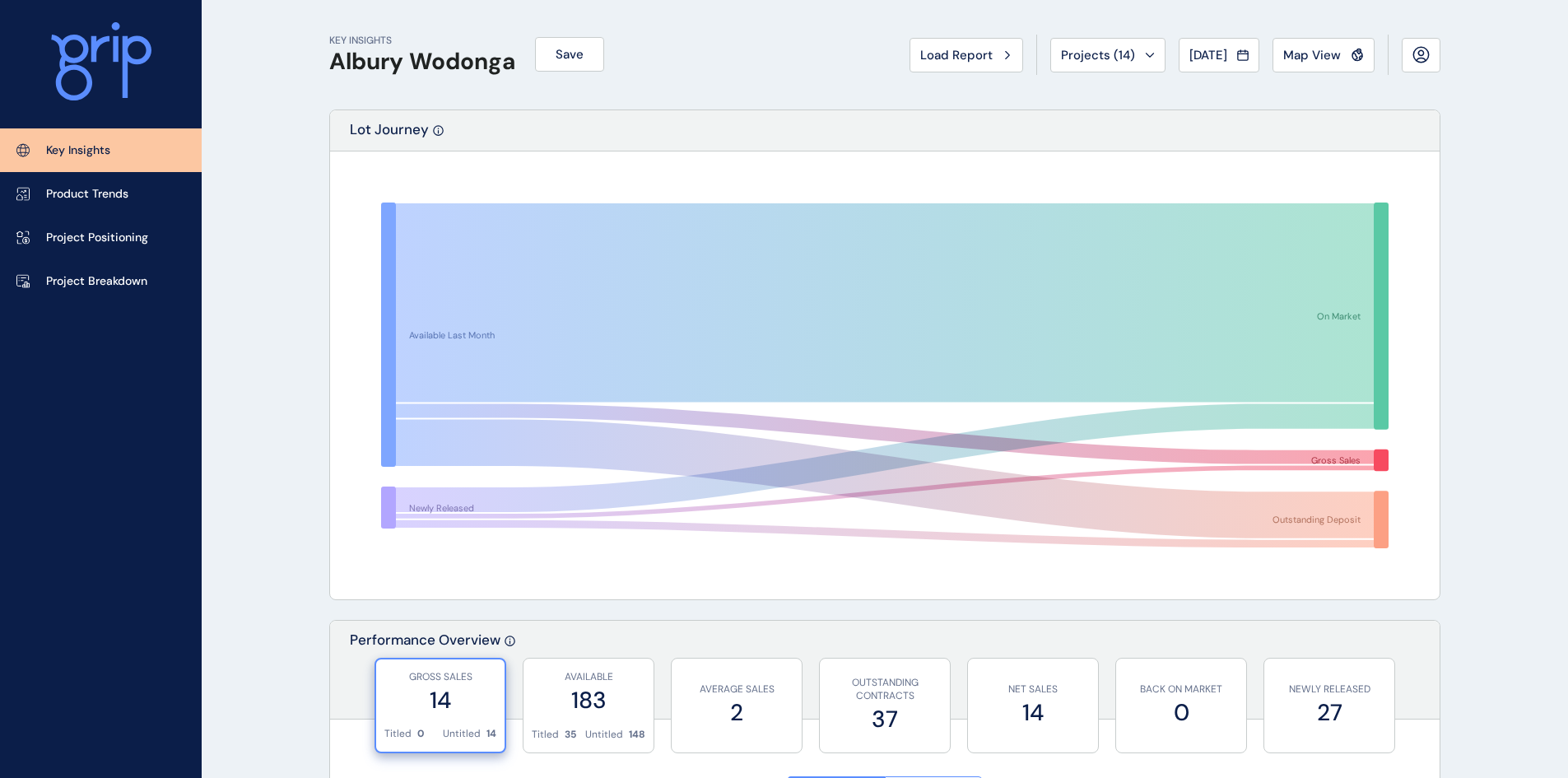
click at [1098, 55] on span "Projects ( 14 )" at bounding box center [1098, 55] width 74 height 17
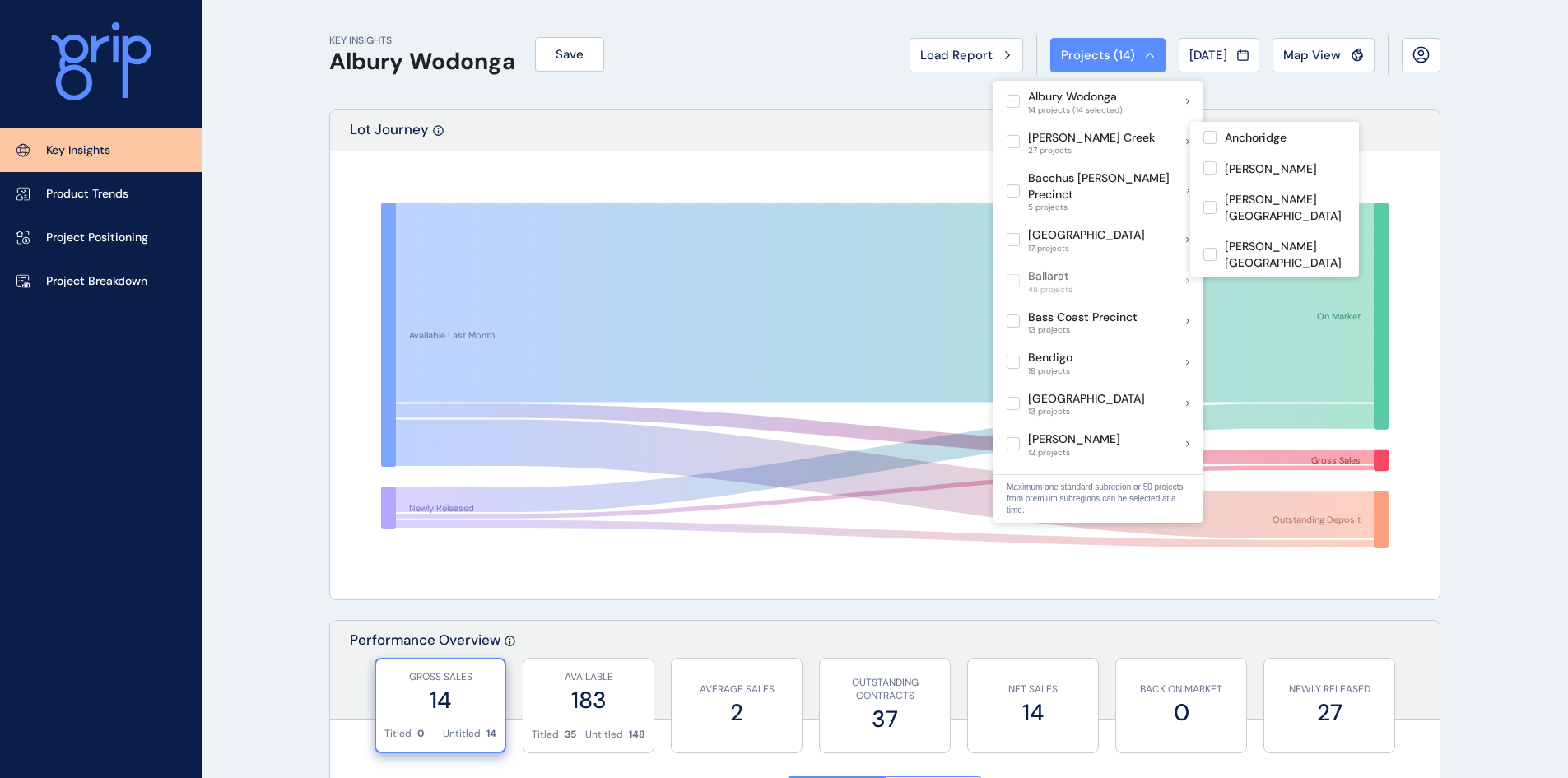
click at [1015, 146] on label at bounding box center [1013, 141] width 13 height 13
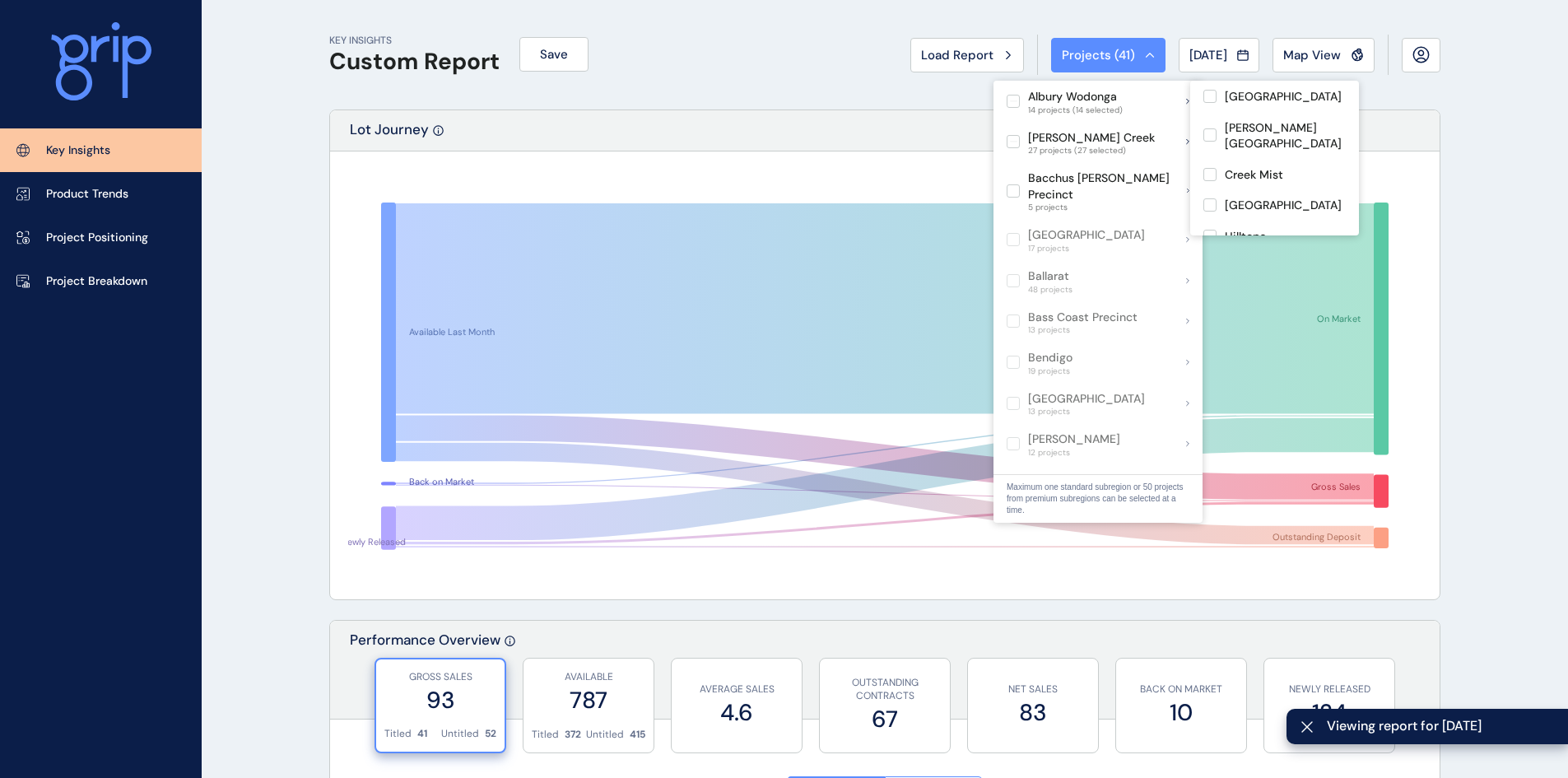
click at [1101, 103] on p "Albury Wodonga" at bounding box center [1075, 97] width 95 height 17
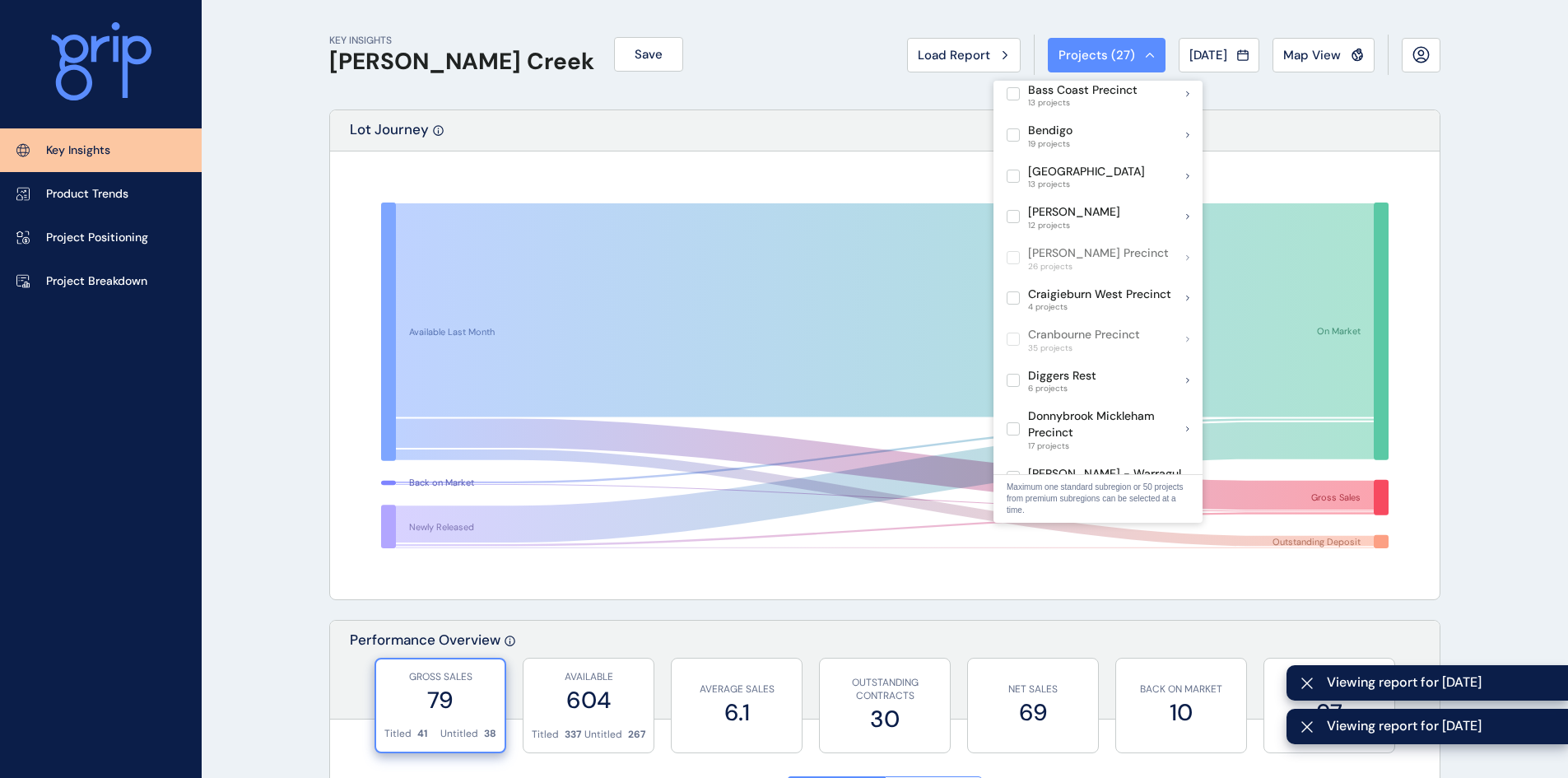
scroll to position [329, 0]
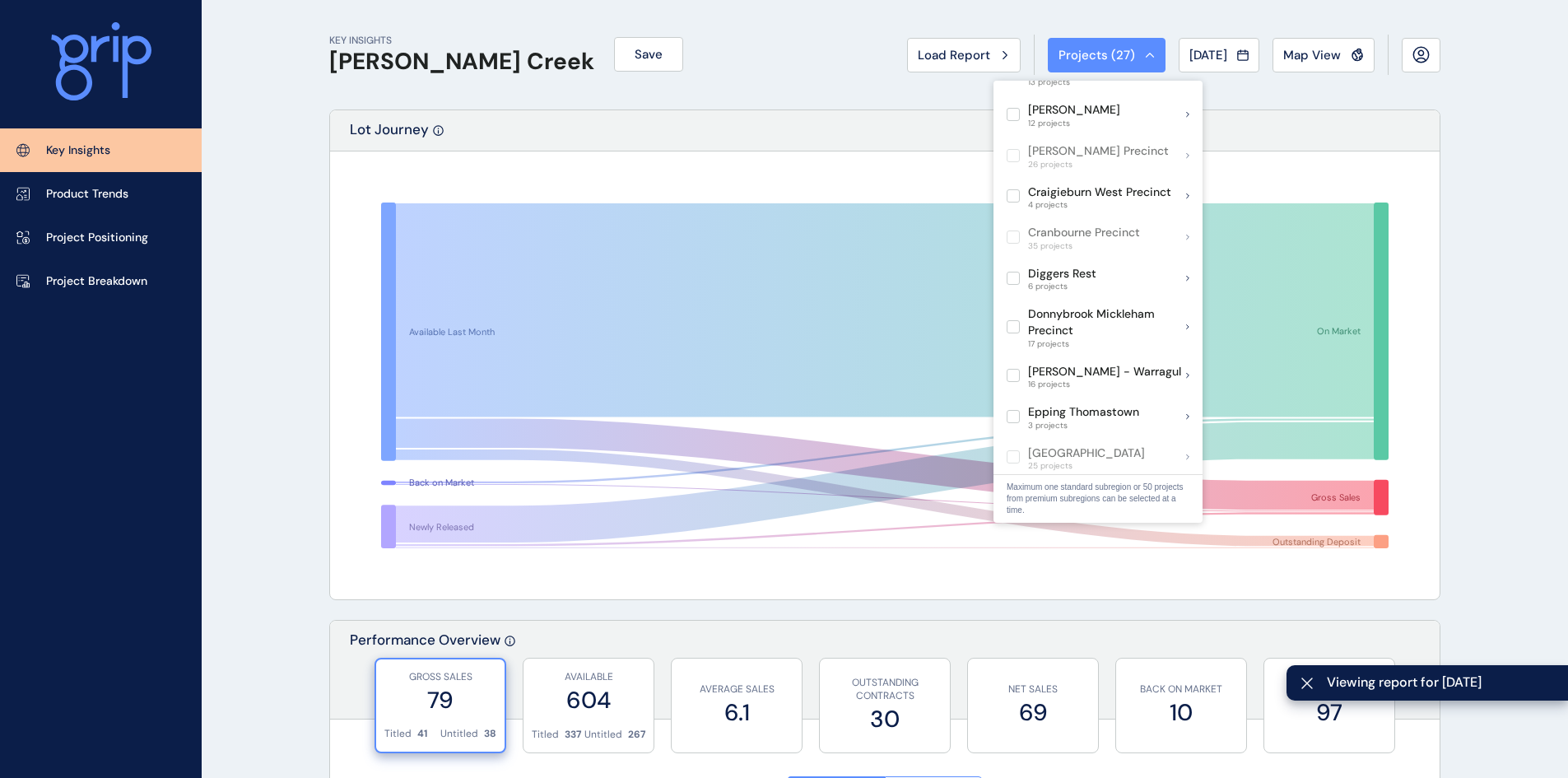
click at [821, 111] on div "Lot Journey" at bounding box center [884, 131] width 1109 height 41
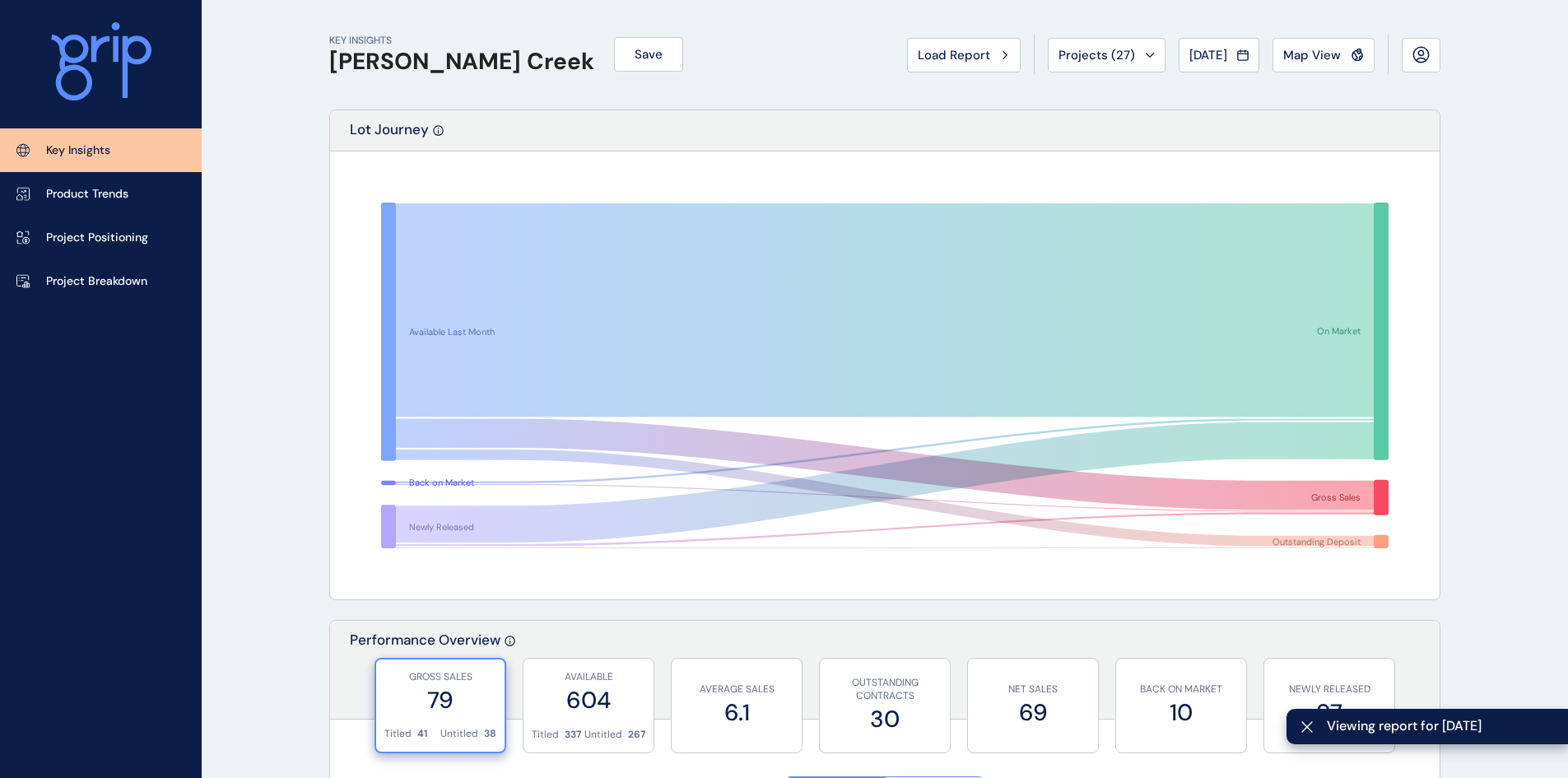
click at [1318, 60] on span "Map View" at bounding box center [1312, 55] width 58 height 17
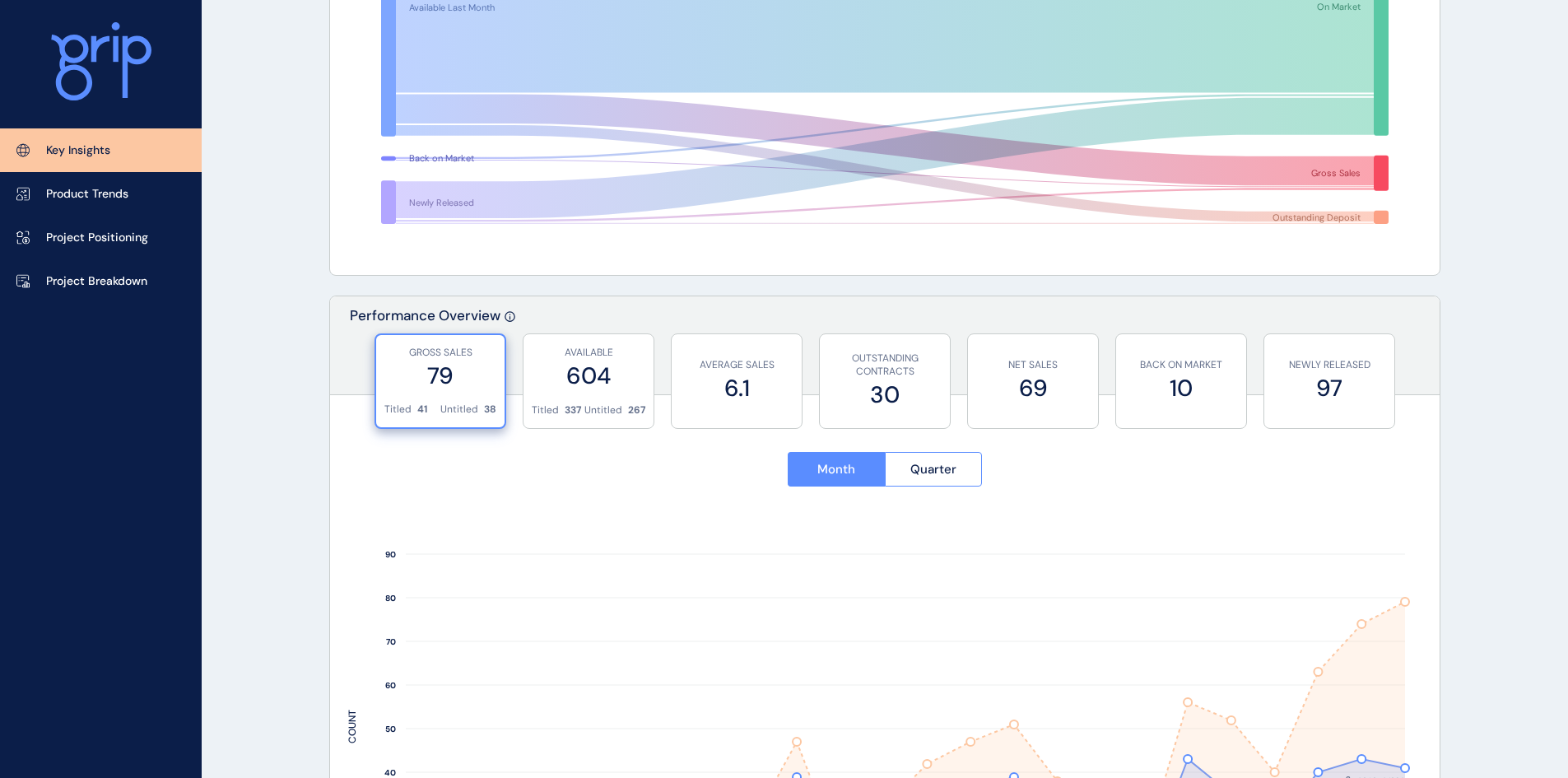
scroll to position [0, 0]
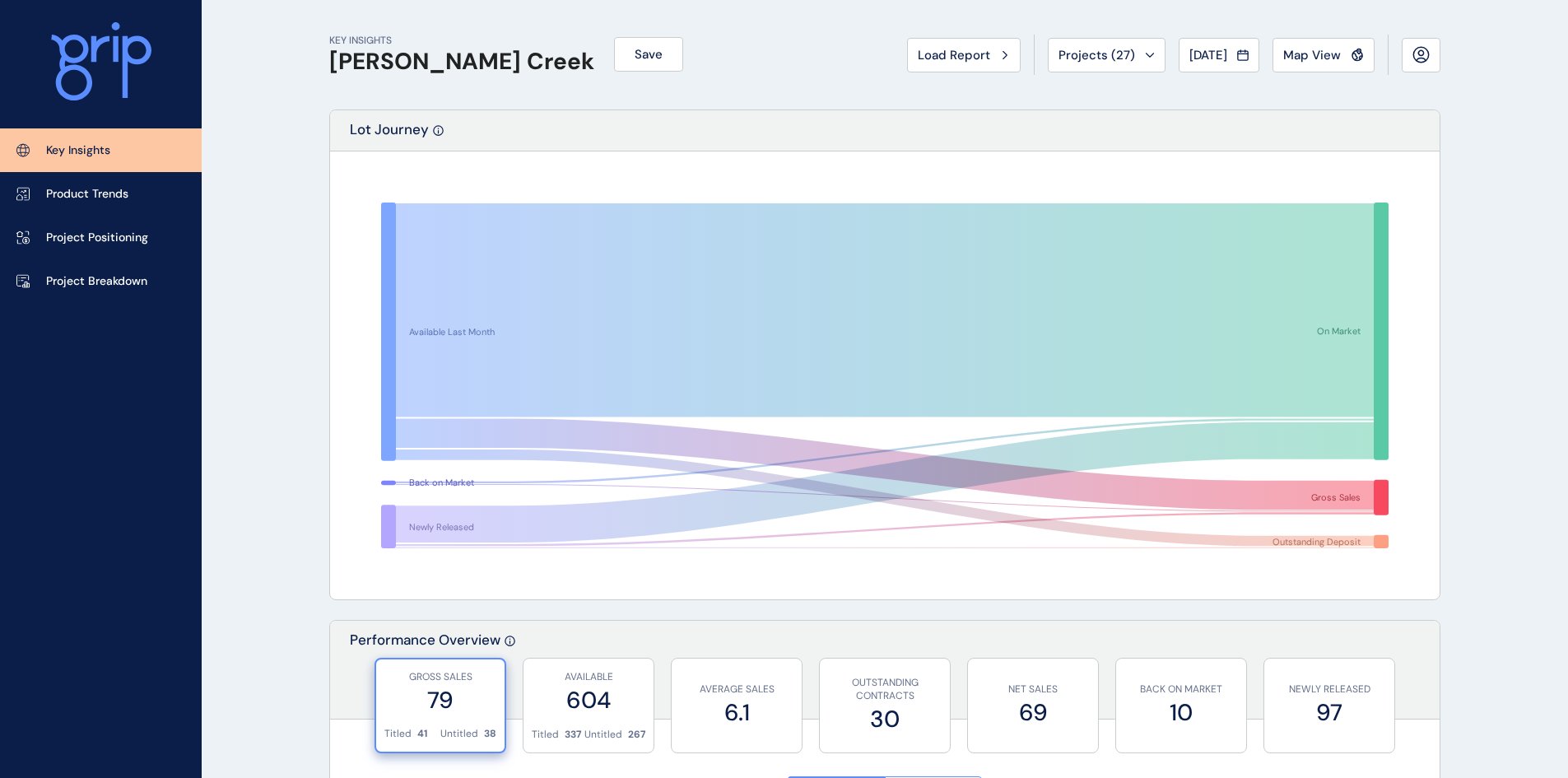
click at [1003, 57] on icon at bounding box center [1005, 55] width 5 height 10
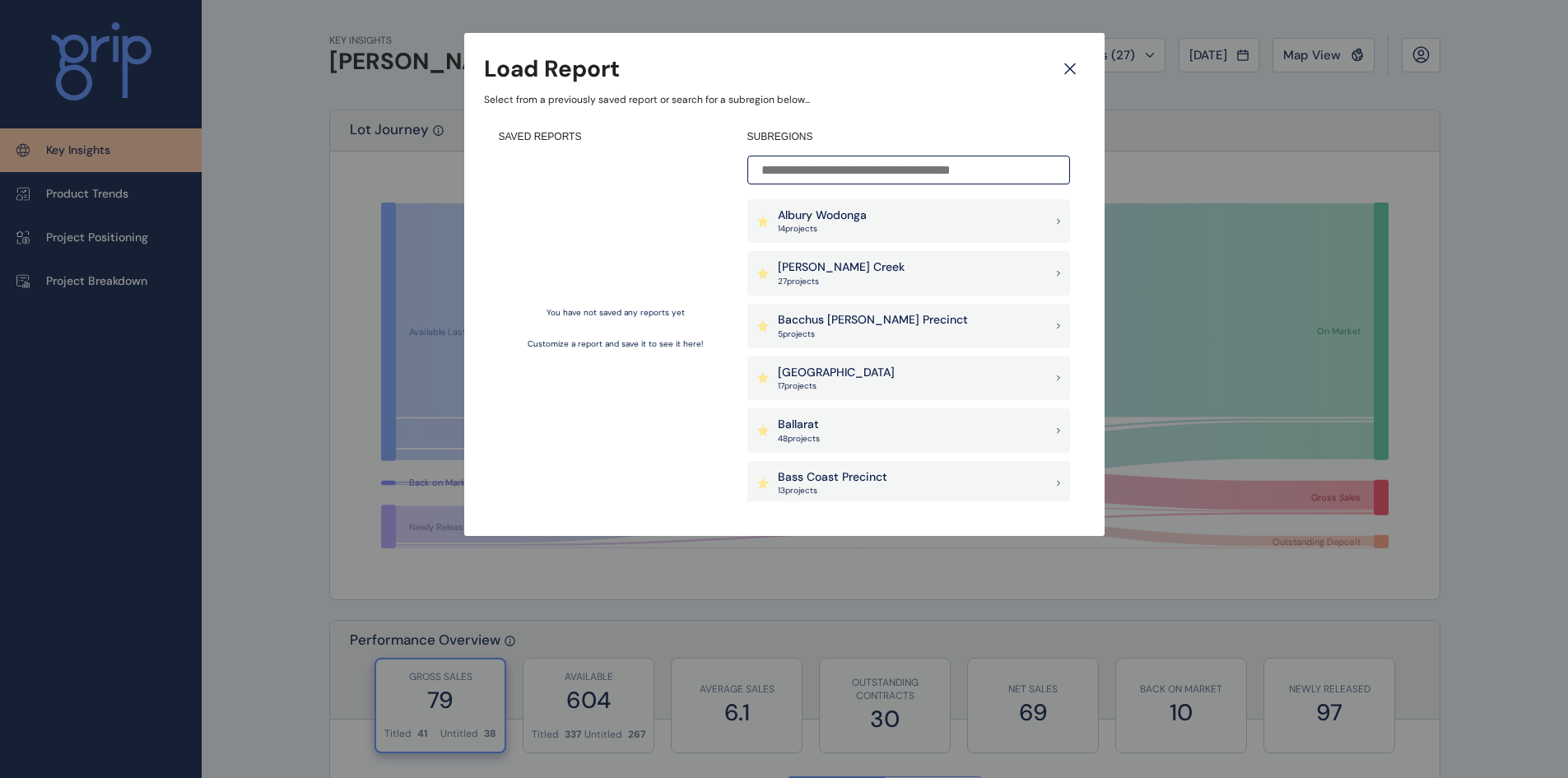
click at [1077, 66] on icon at bounding box center [1070, 68] width 30 height 29
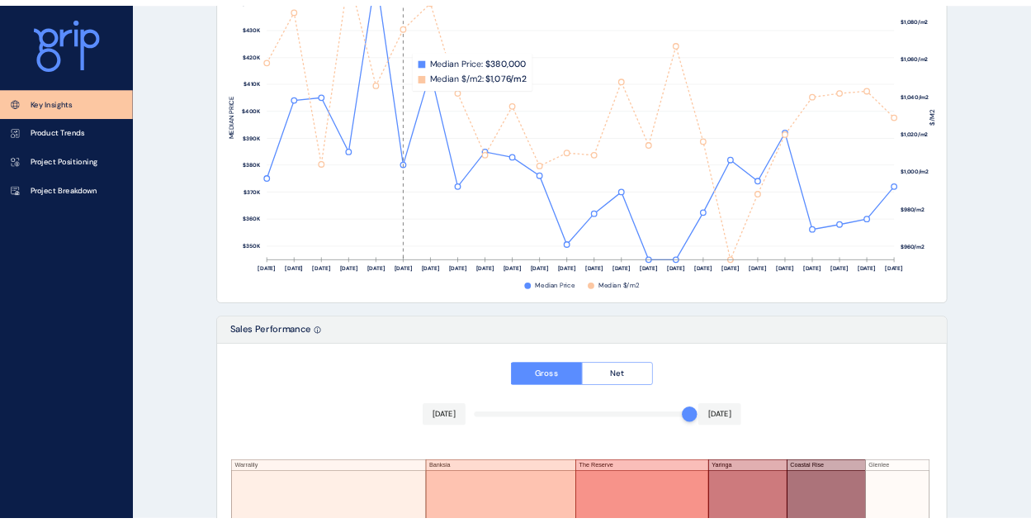
scroll to position [2696, 0]
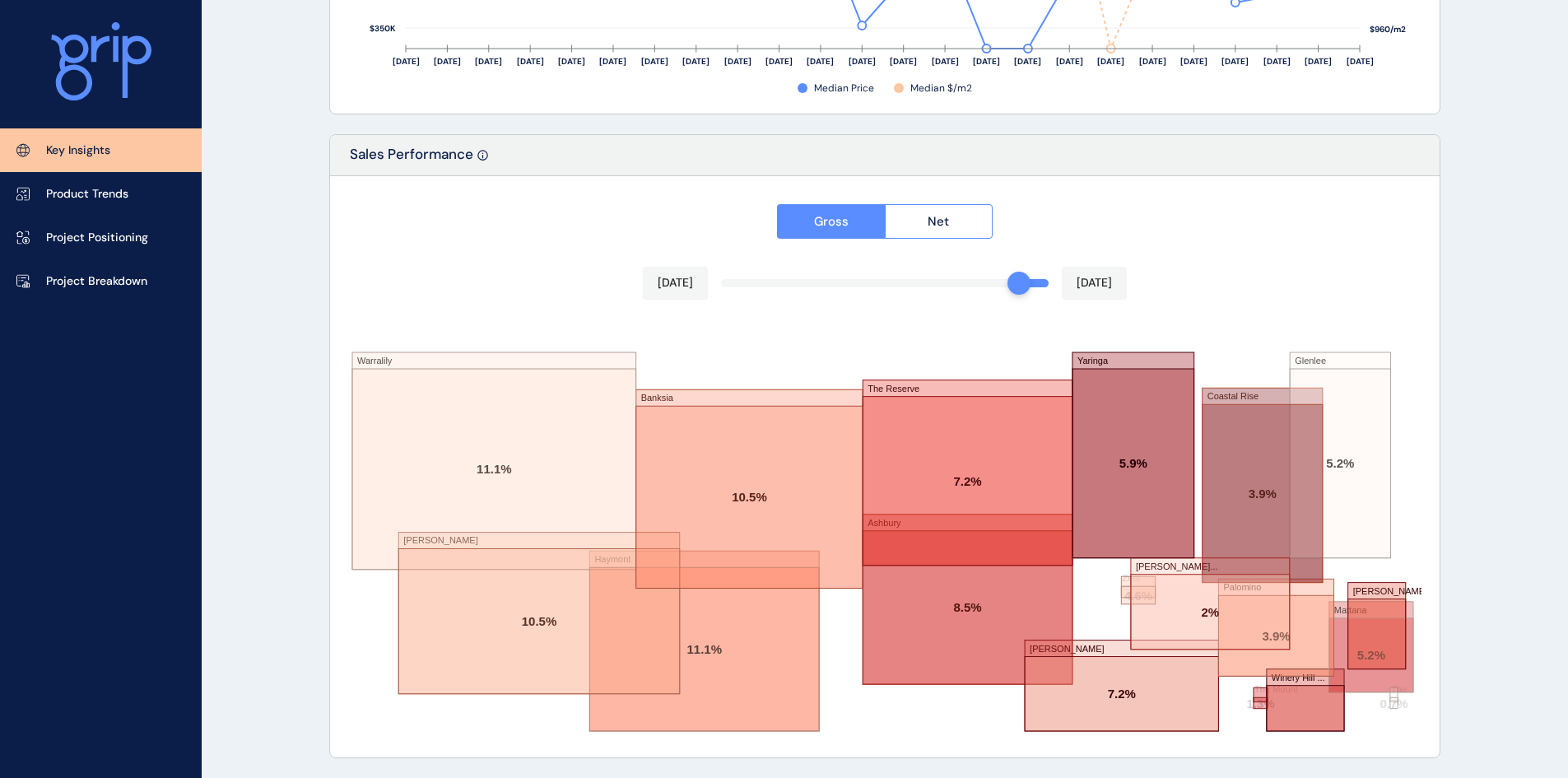
drag, startPoint x: 1048, startPoint y: 278, endPoint x: 1023, endPoint y: 282, distance: 25.3
click at [1023, 282] on div at bounding box center [1019, 282] width 23 height 23
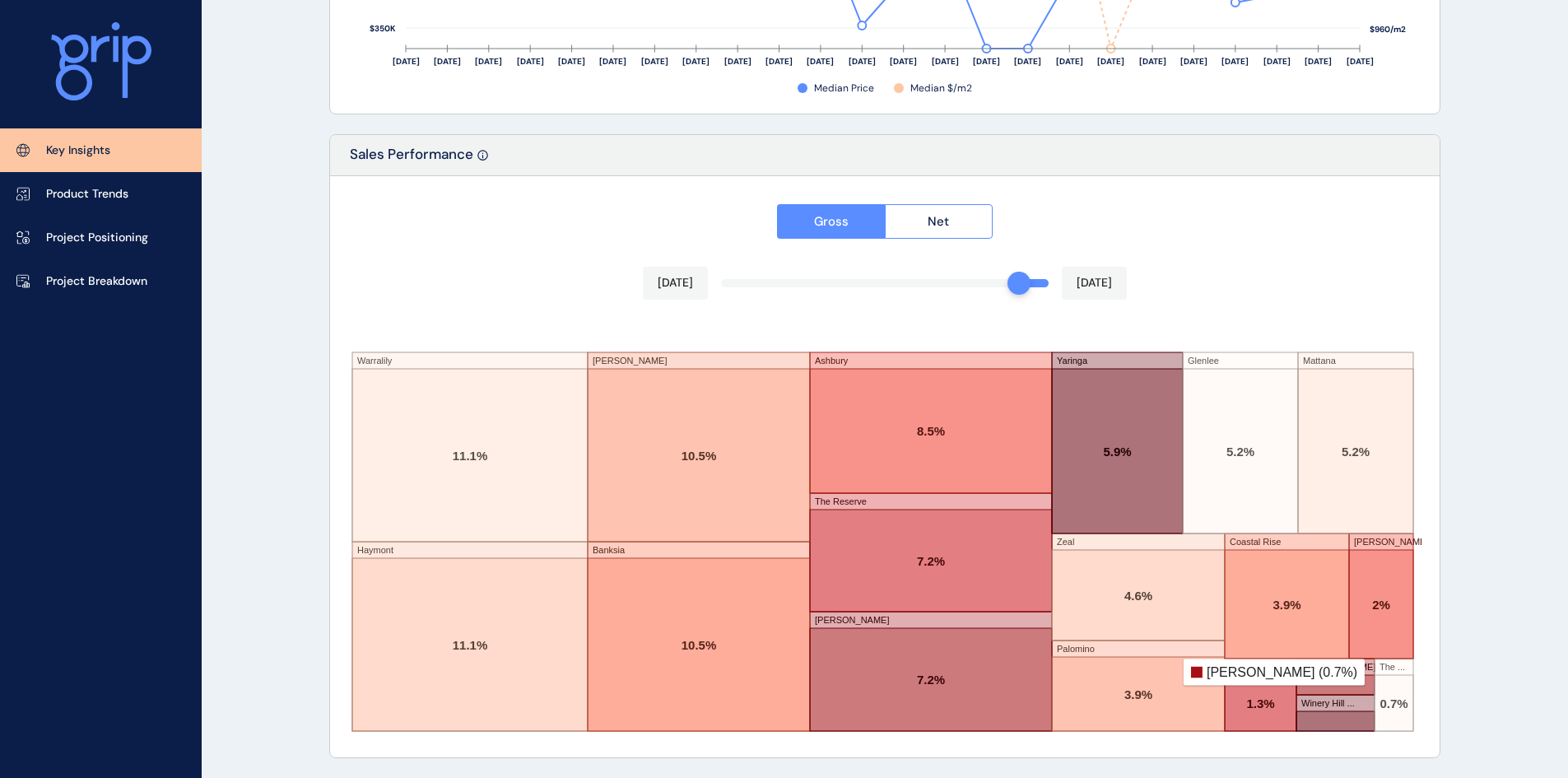
click at [1344, 668] on rect at bounding box center [1335, 676] width 78 height 36
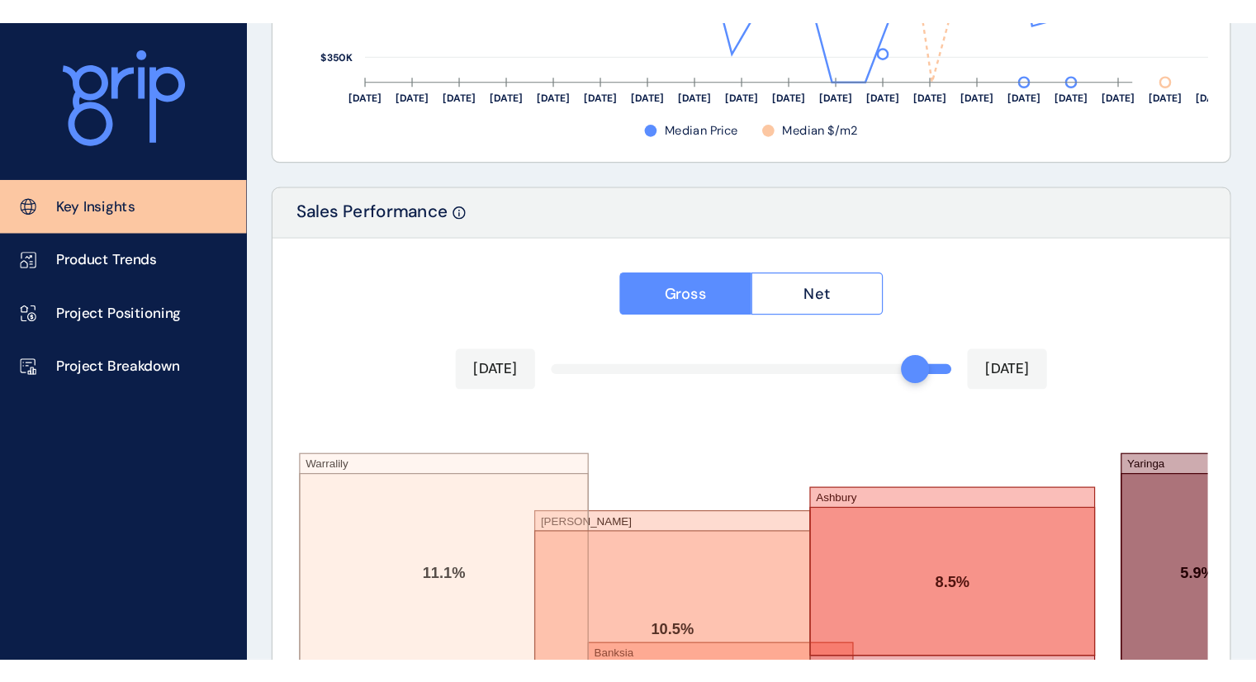
scroll to position [2695, 0]
